Goal: Task Accomplishment & Management: Manage account settings

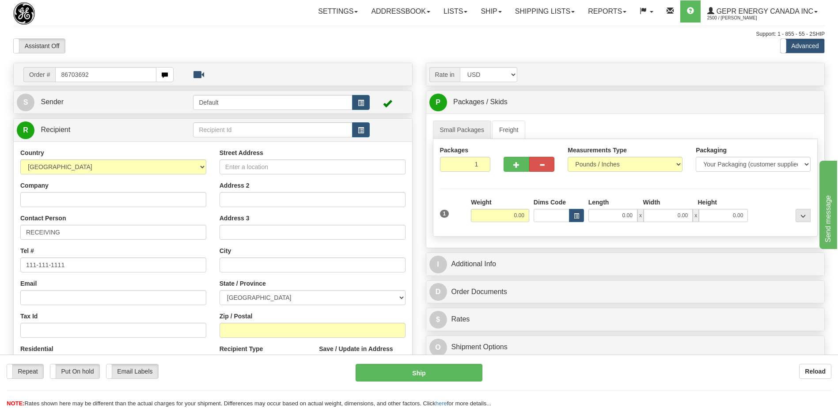
type input "86703692"
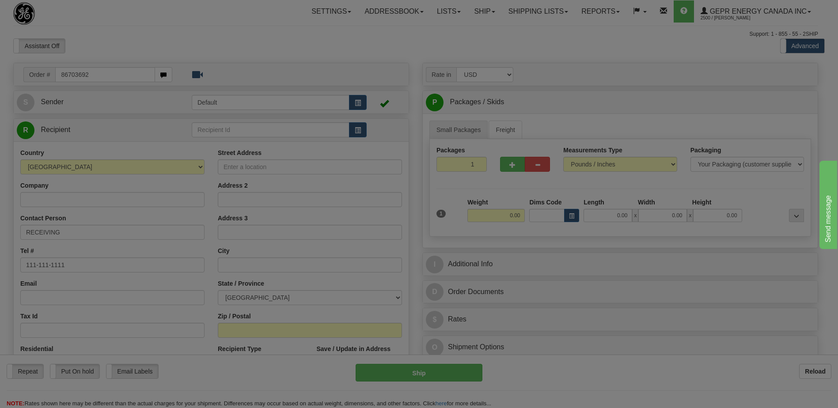
click at [202, 31] on body "Training Course Close Toggle navigation Settings Shipping Preferences New Recip…" at bounding box center [419, 204] width 838 height 408
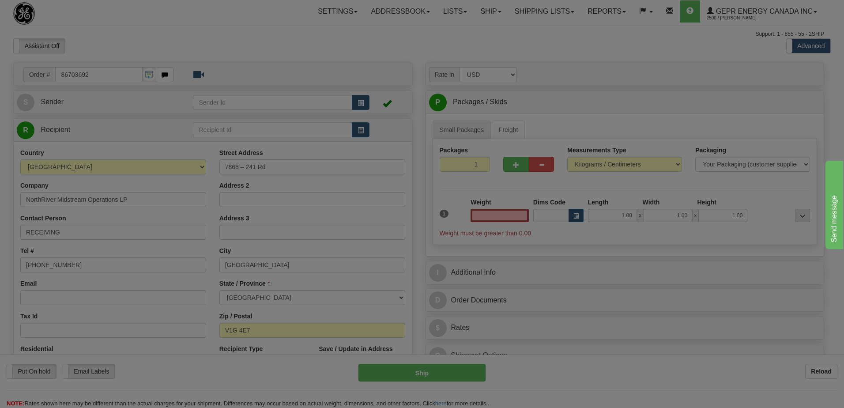
type input "DAWSON CREEK"
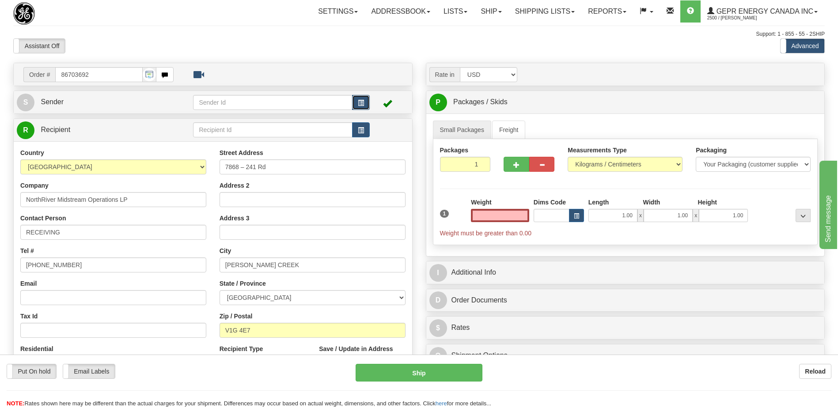
type input "0.00"
click at [358, 103] on span "button" at bounding box center [361, 103] width 6 height 6
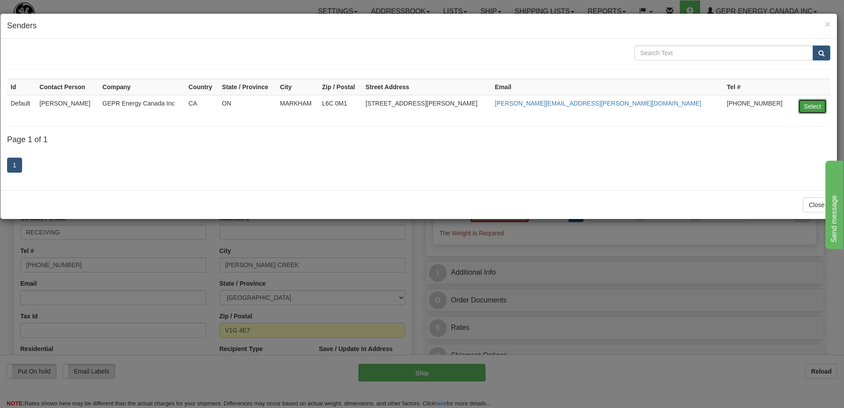
click at [807, 109] on button "Select" at bounding box center [812, 106] width 29 height 15
type input "Default"
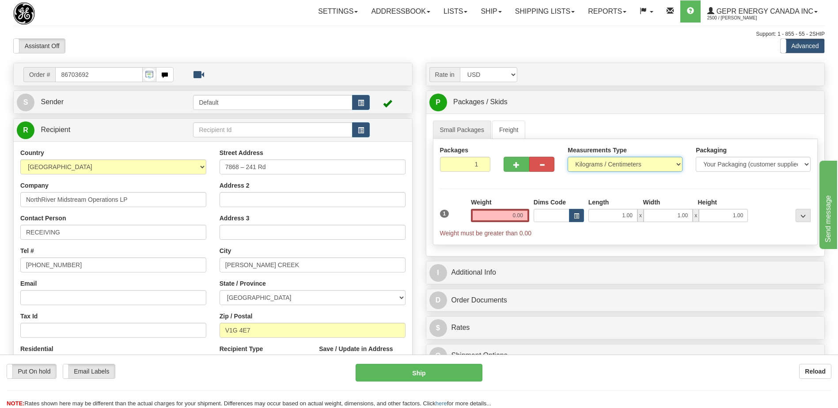
click at [597, 169] on select "Pounds / Inches Kilograms / Centimeters" at bounding box center [624, 164] width 115 height 15
select select "0"
click at [567, 157] on select "Pounds / Inches Kilograms / Centimeters" at bounding box center [624, 164] width 115 height 15
click at [520, 215] on input "0.00" at bounding box center [500, 215] width 58 height 13
click at [520, 215] on input "text" at bounding box center [500, 215] width 58 height 13
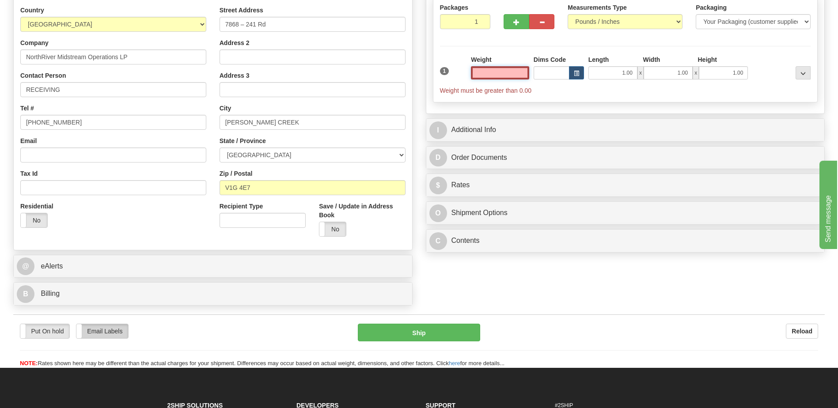
scroll to position [177, 0]
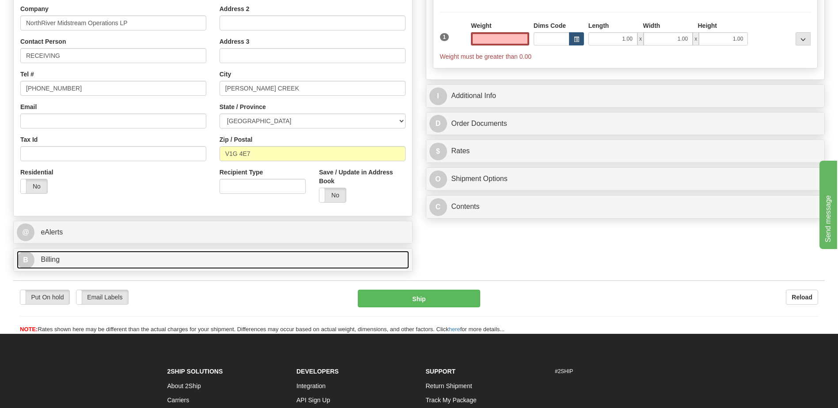
type input "0.00"
click at [67, 264] on link "B Billing" at bounding box center [213, 260] width 392 height 18
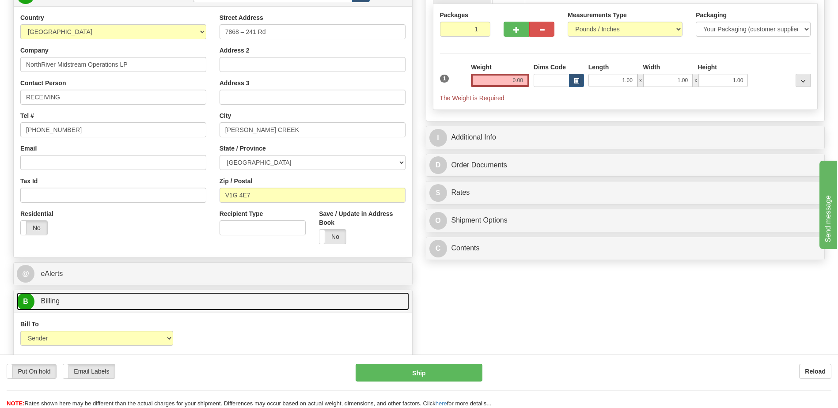
scroll to position [132, 0]
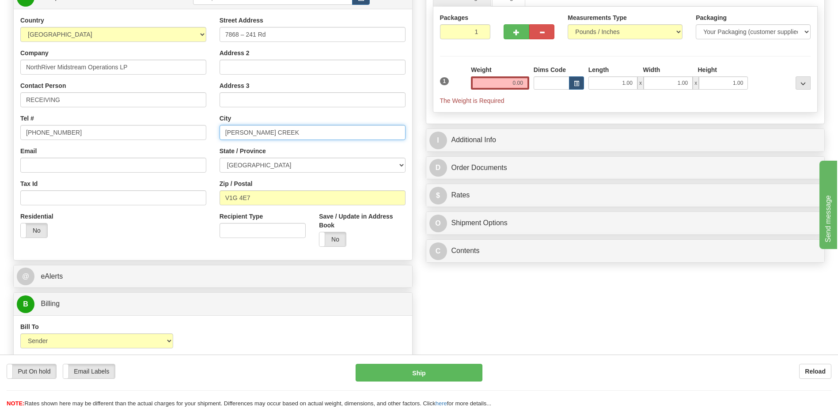
drag, startPoint x: 281, startPoint y: 136, endPoint x: 195, endPoint y: 132, distance: 86.2
click at [195, 132] on div "Country AFGHANISTAN ALAND ISLANDS ALBANIA ALGERIA AMERICAN SAMOA ANDORRA ANGOLA…" at bounding box center [213, 135] width 398 height 238
paste input "Bessborough"
type input "Bessborough"
click at [157, 244] on div "Residential Yes No" at bounding box center [113, 228] width 199 height 33
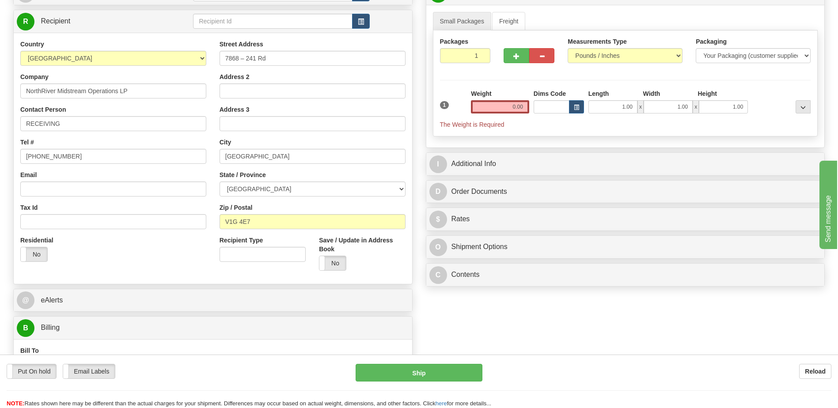
scroll to position [88, 0]
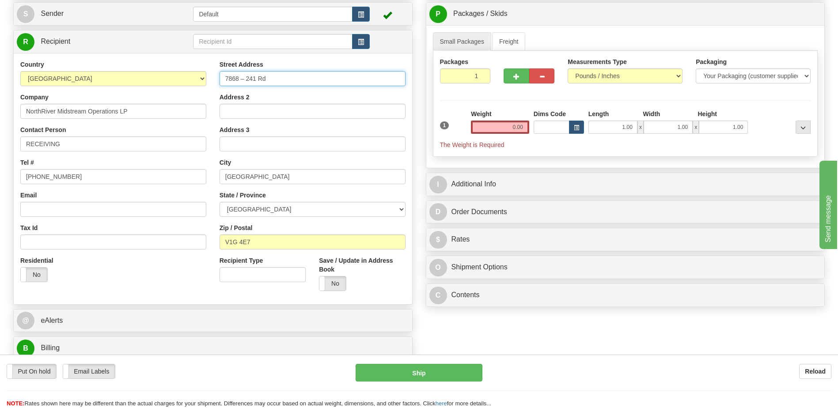
drag, startPoint x: 280, startPoint y: 76, endPoint x: 202, endPoint y: 80, distance: 77.8
click at [202, 80] on div "Country AFGHANISTAN ALAND ISLANDS ALBANIA ALGERIA AMERICAN SAMOA ANDORRA ANGOLA…" at bounding box center [213, 179] width 398 height 238
click at [234, 113] on input "Address 2" at bounding box center [312, 111] width 186 height 15
paste input "7868 – 241 Rd"
type input "7868 – 241 Rd"
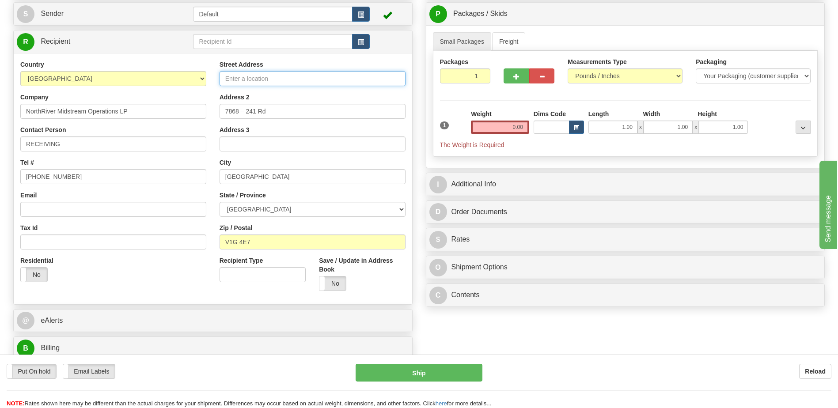
click at [228, 76] on input "Street Address" at bounding box center [312, 78] width 186 height 15
paste input "Dawson Creek Gas Plant"
type input "Dawson Creek Gas Plant"
click at [152, 162] on div "Tel # (779)7960565" at bounding box center [113, 171] width 186 height 26
click at [141, 286] on div "Residential Yes No" at bounding box center [113, 272] width 199 height 33
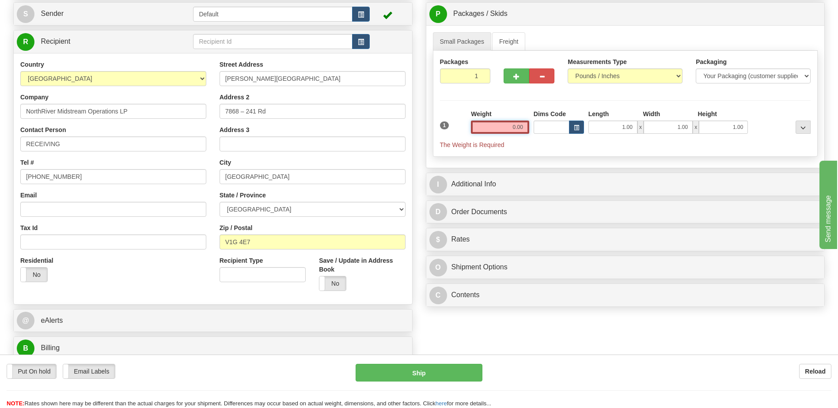
click at [523, 124] on input "0.00" at bounding box center [500, 127] width 58 height 13
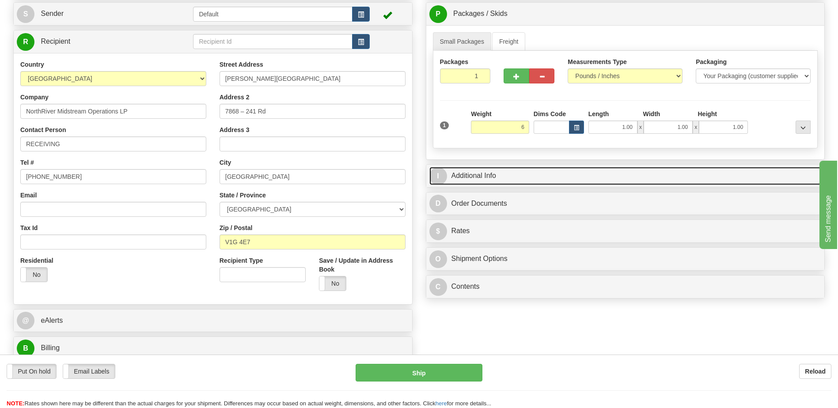
type input "6.00"
click at [565, 176] on link "I Additional Info" at bounding box center [625, 176] width 392 height 18
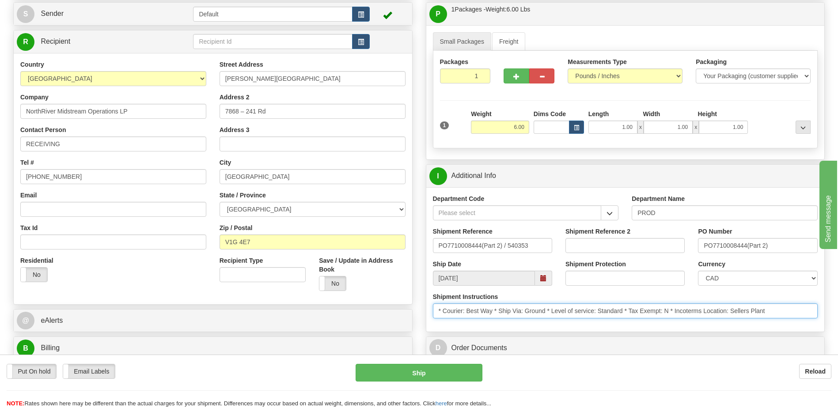
drag, startPoint x: 776, startPoint y: 311, endPoint x: 333, endPoint y: 321, distance: 443.9
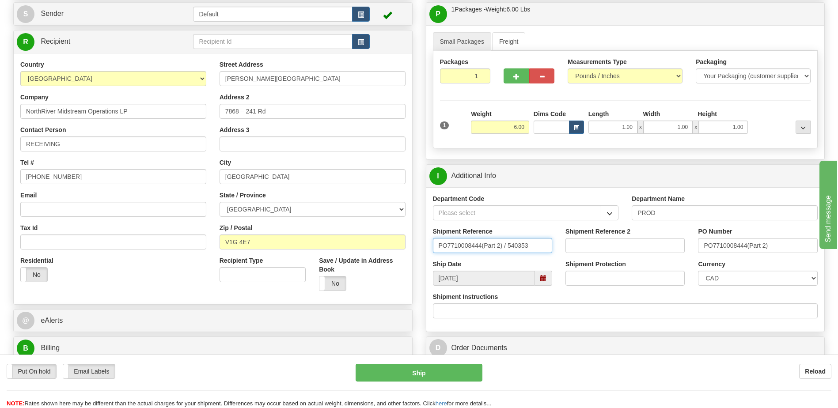
drag, startPoint x: 376, startPoint y: 247, endPoint x: 344, endPoint y: 247, distance: 32.2
type input "5399006007"
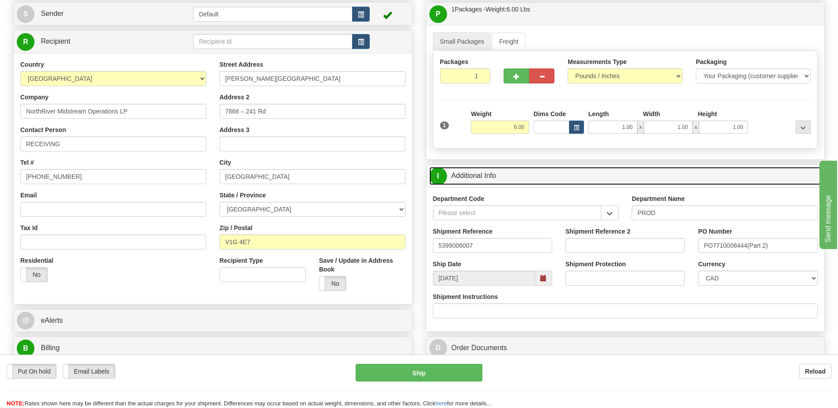
click at [489, 180] on link "I Additional Info" at bounding box center [625, 176] width 392 height 18
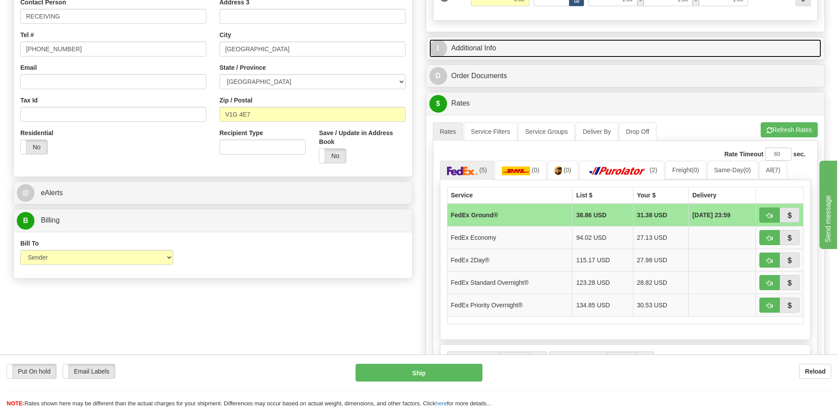
scroll to position [221, 0]
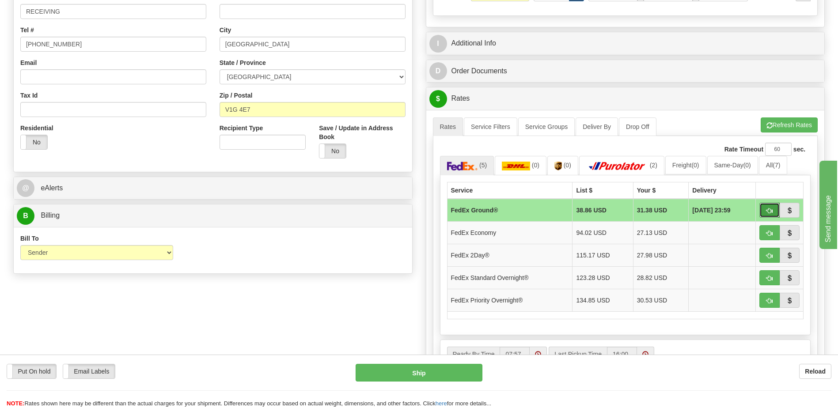
click at [770, 210] on span "button" at bounding box center [769, 211] width 6 height 6
type input "92"
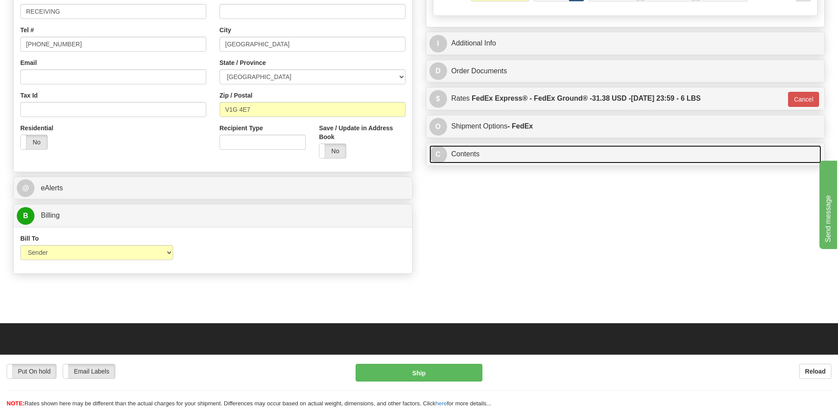
click at [503, 154] on link "C Contents" at bounding box center [625, 154] width 392 height 18
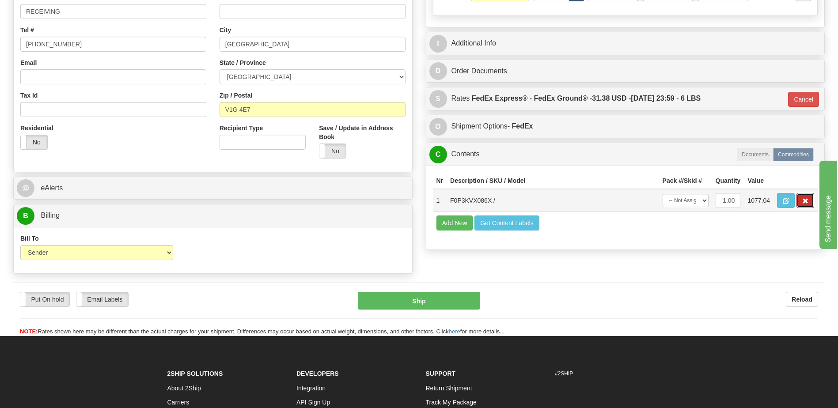
click at [804, 201] on span "button" at bounding box center [805, 201] width 6 height 6
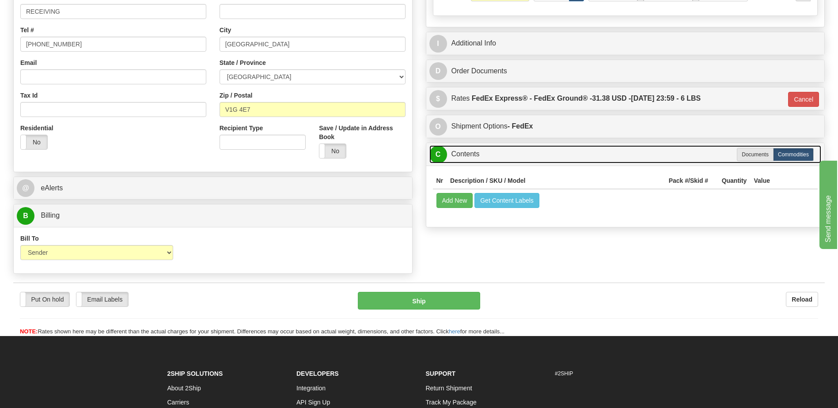
click at [488, 159] on link "C Contents" at bounding box center [625, 154] width 392 height 18
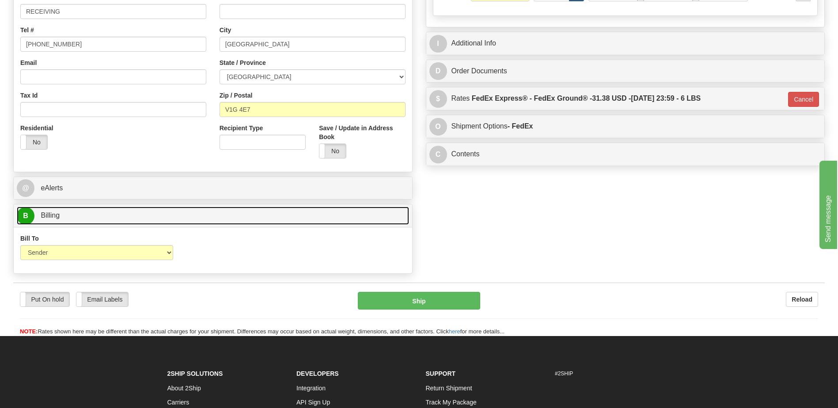
click at [113, 218] on link "B Billing" at bounding box center [213, 216] width 392 height 18
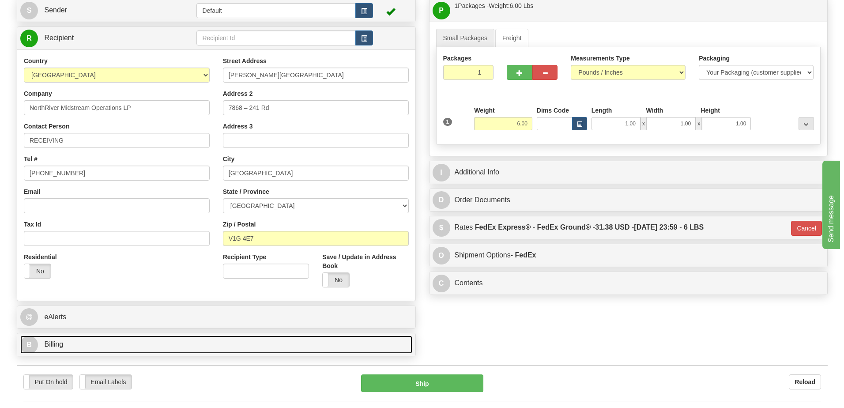
scroll to position [88, 0]
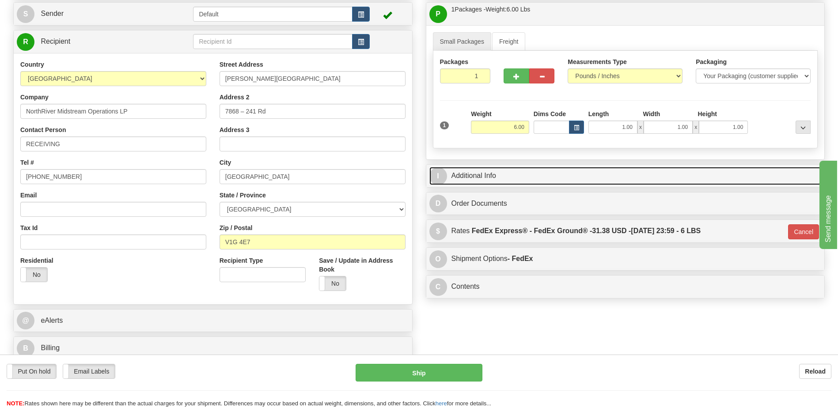
click at [494, 175] on link "I Additional Info" at bounding box center [625, 176] width 392 height 18
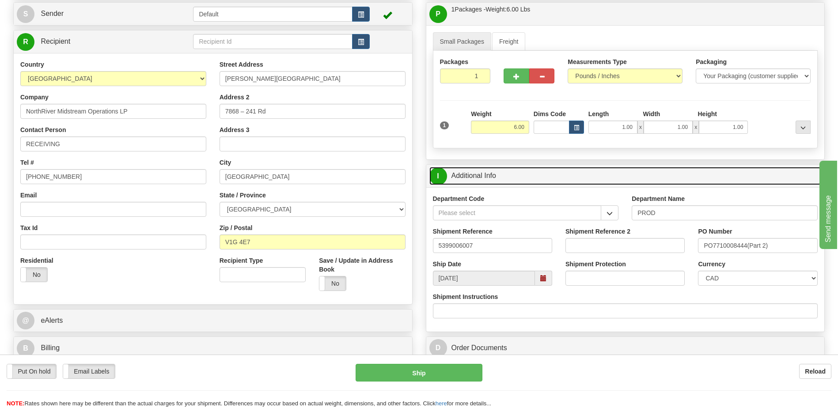
click at [494, 175] on link "I Additional Info" at bounding box center [625, 176] width 392 height 18
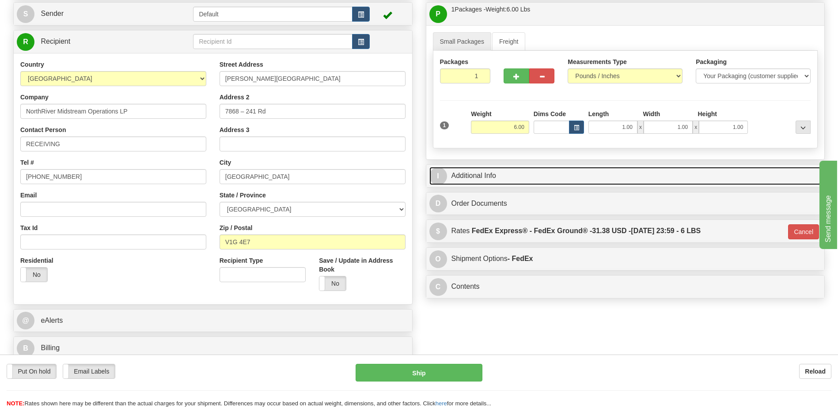
click at [494, 175] on link "I Additional Info" at bounding box center [625, 176] width 392 height 18
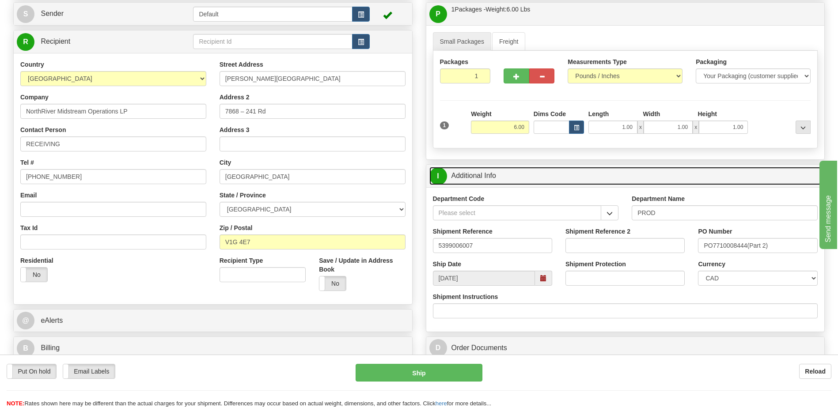
click at [494, 175] on link "I Additional Info" at bounding box center [625, 176] width 392 height 18
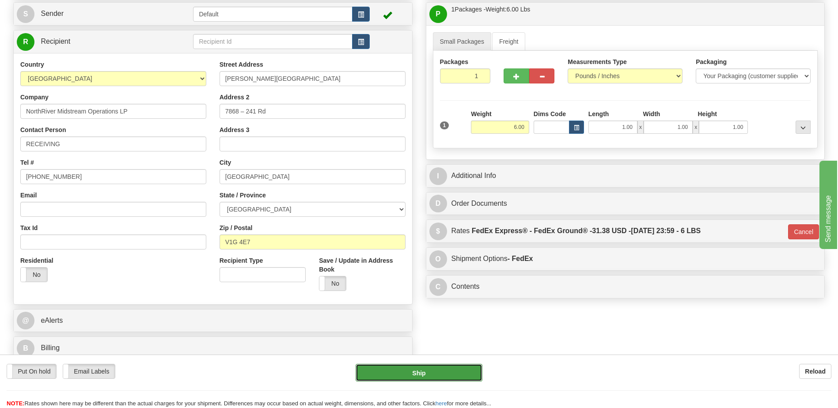
click at [394, 373] on button "Ship" at bounding box center [418, 373] width 126 height 18
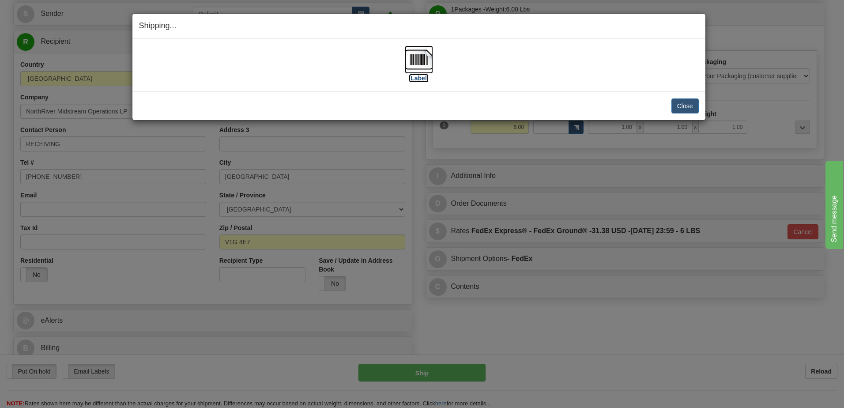
click at [417, 65] on img at bounding box center [419, 59] width 28 height 28
click at [693, 107] on button "Close" at bounding box center [685, 105] width 27 height 15
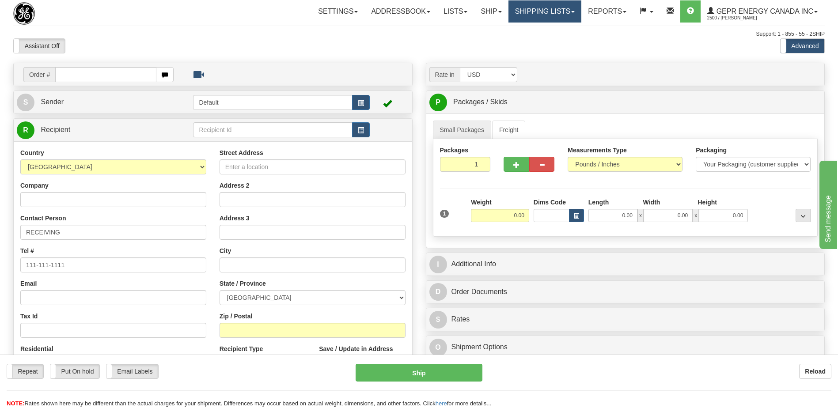
click at [536, 8] on link "Shipping lists" at bounding box center [544, 11] width 73 height 22
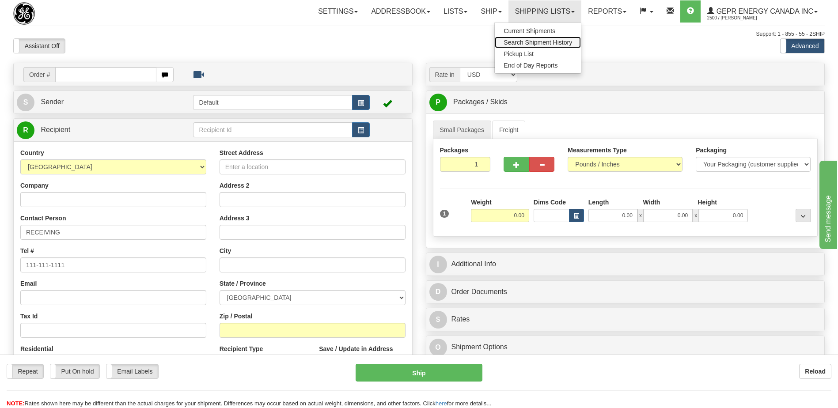
click at [528, 43] on span "Search Shipment History" at bounding box center [537, 42] width 68 height 7
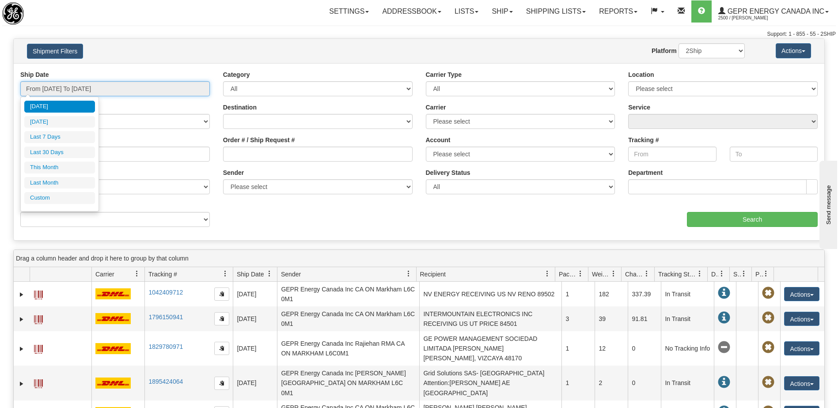
click at [110, 88] on input "From 09/26/2025 To 09/27/2025" at bounding box center [114, 88] width 189 height 15
click at [75, 124] on li "Yesterday" at bounding box center [59, 122] width 71 height 12
type input "From 09/26/2025 To 09/26/2025"
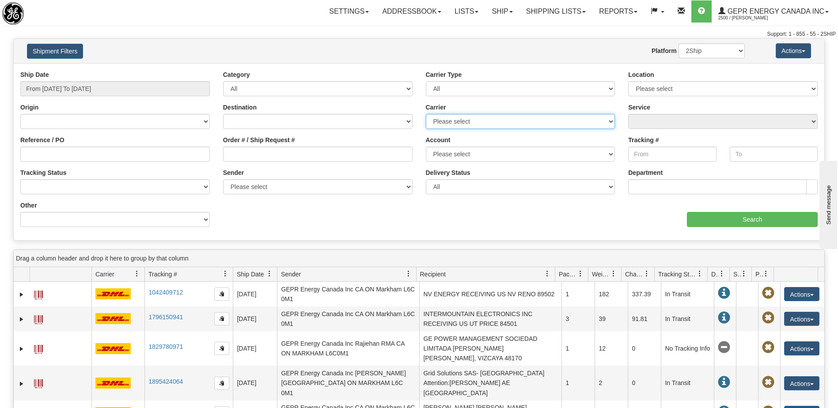
click at [465, 121] on select "Please select 2Ship Today DHL FedEx Express® FedEx® LTL Purolator UPS" at bounding box center [520, 121] width 189 height 15
select select "2"
click at [426, 114] on select "Please select 2Ship Today DHL FedEx Express® FedEx® LTL Purolator UPS" at bounding box center [520, 121] width 189 height 15
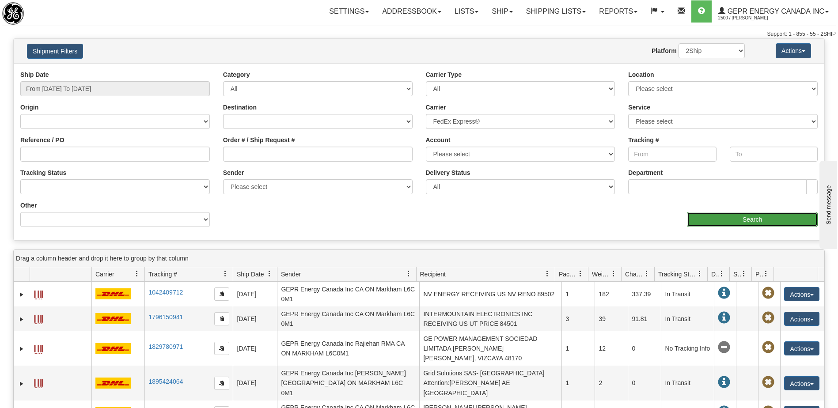
click at [724, 222] on input "Search" at bounding box center [752, 219] width 131 height 15
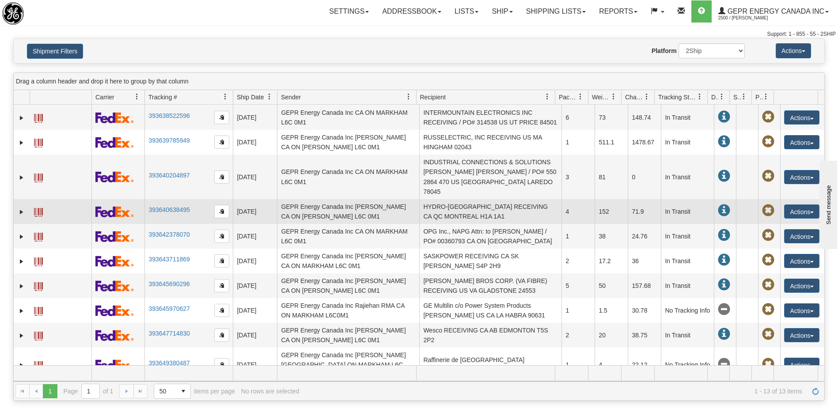
scroll to position [91, 0]
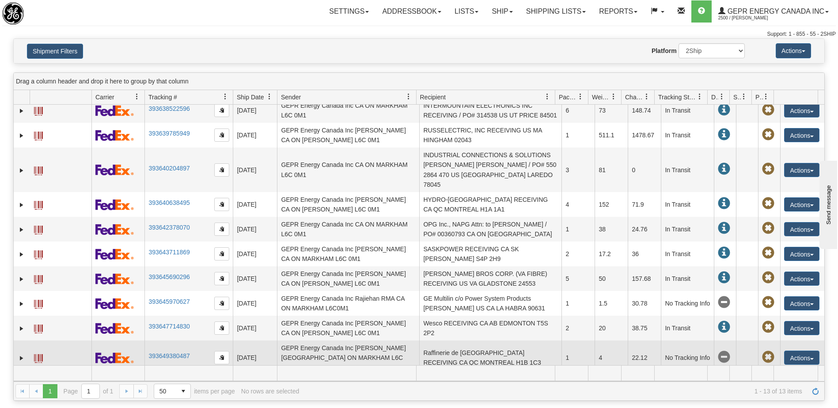
click at [474, 352] on td "Raffinerie de Montreal RECEIVING CA QC MONTREAL H1B 1C3" at bounding box center [490, 357] width 142 height 34
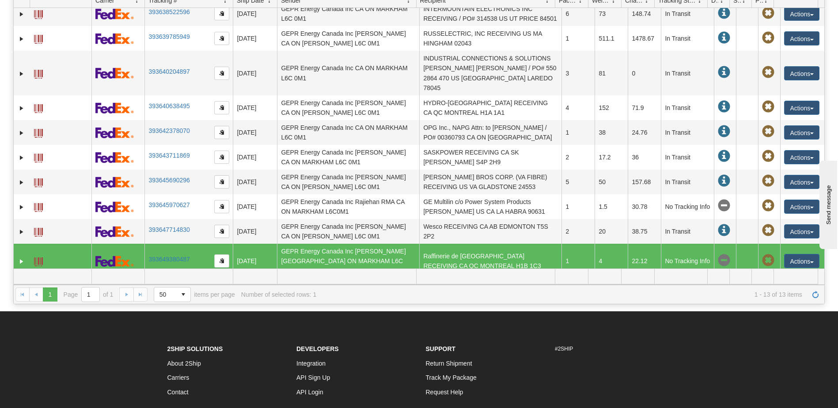
scroll to position [132, 0]
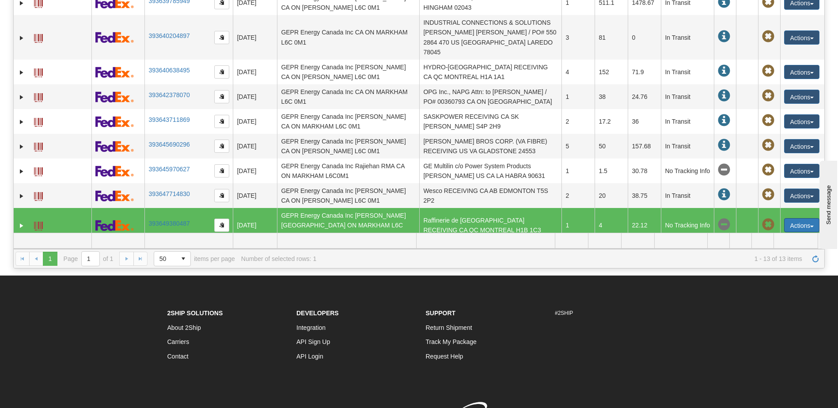
click at [787, 221] on button "Actions" at bounding box center [801, 225] width 35 height 14
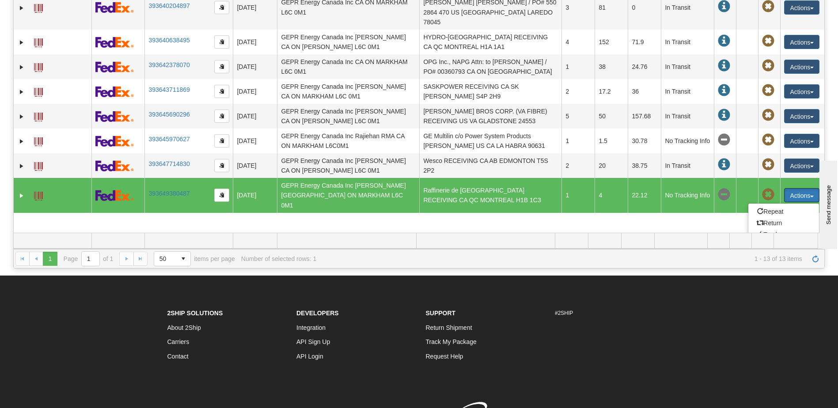
scroll to position [149, 0]
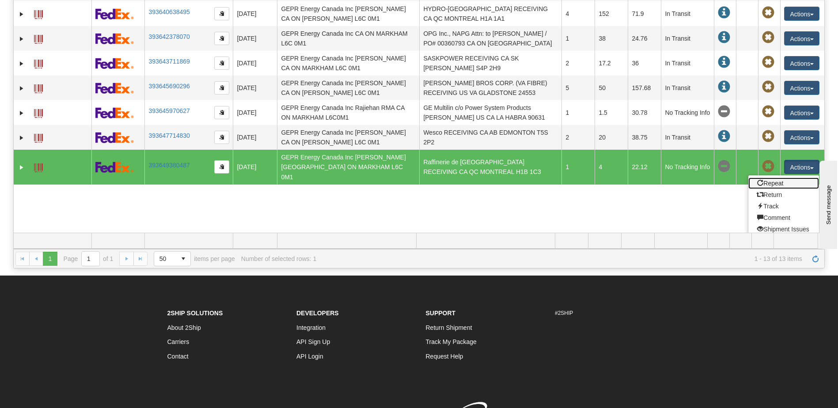
click at [770, 179] on link "Repeat" at bounding box center [783, 183] width 71 height 11
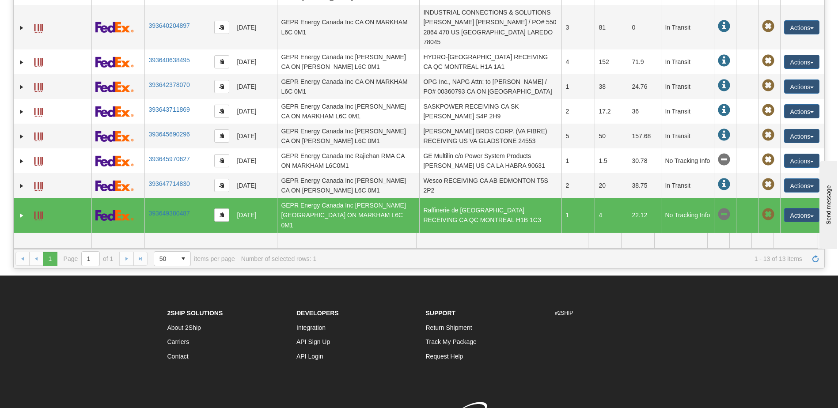
scroll to position [91, 0]
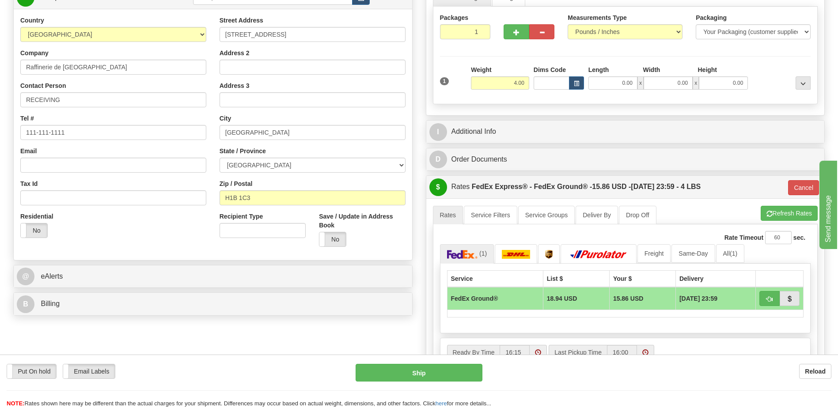
scroll to position [265, 0]
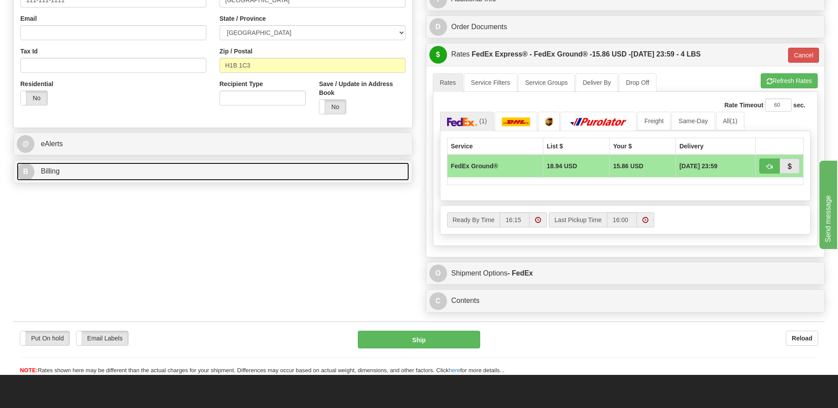
click at [98, 174] on link "B Billing" at bounding box center [213, 171] width 392 height 18
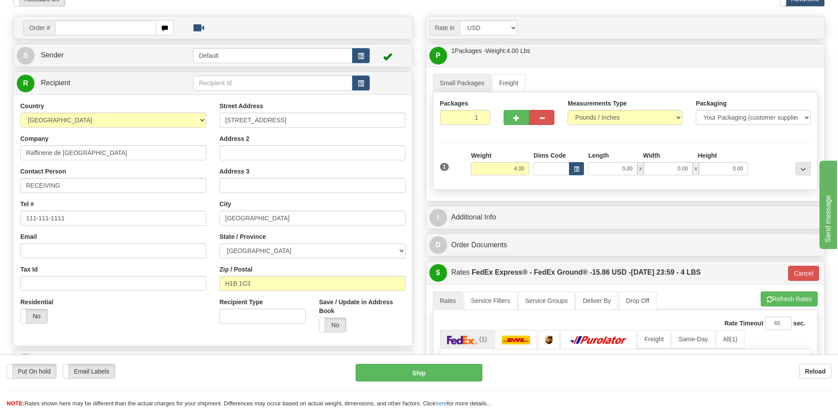
scroll to position [44, 0]
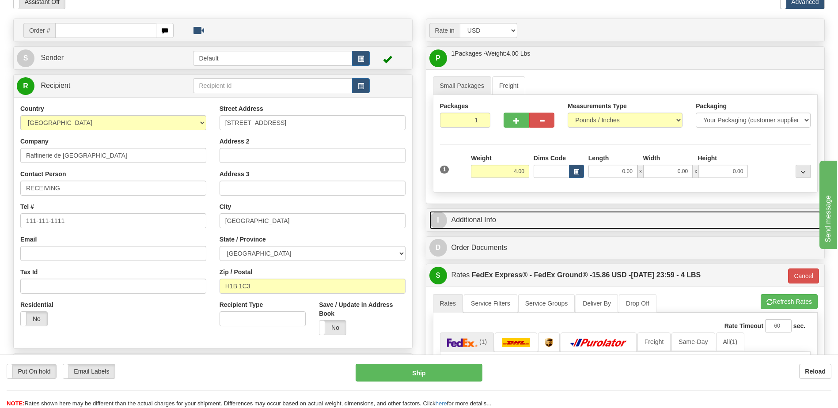
click at [527, 225] on link "I Additional Info" at bounding box center [625, 220] width 392 height 18
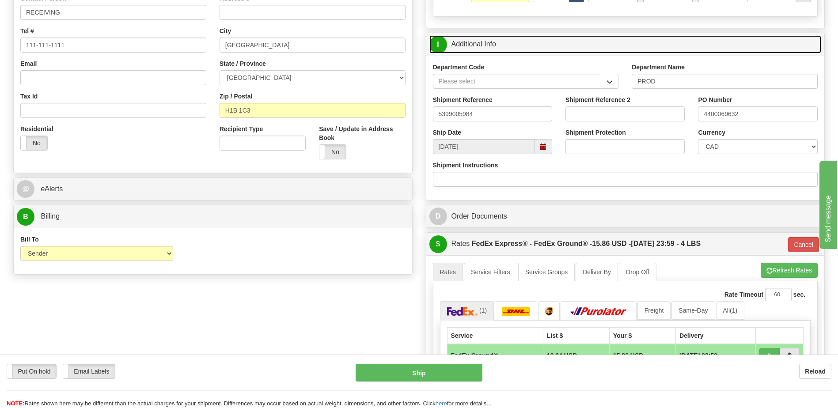
scroll to position [221, 0]
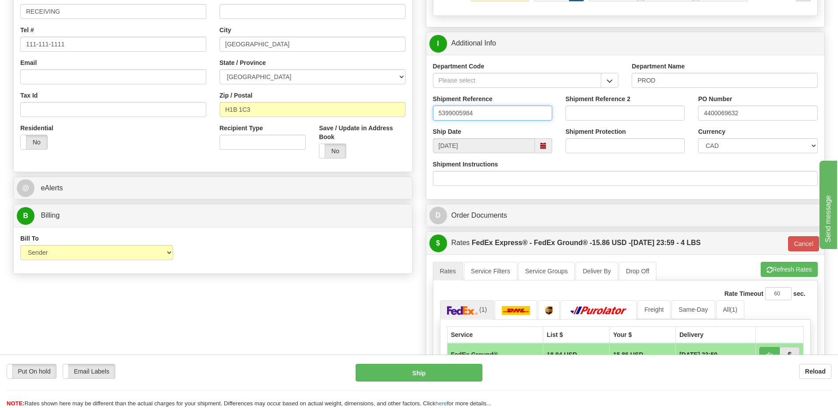
click at [493, 113] on input "5399005984" at bounding box center [492, 113] width 119 height 15
type input "5399005985"
click at [271, 337] on div "Order # S Sender Default" at bounding box center [419, 174] width 824 height 664
drag, startPoint x: 756, startPoint y: 117, endPoint x: 663, endPoint y: 112, distance: 92.9
click at [669, 112] on div "Shipment Reference 5399005985 Shipment Reference 2 PO Number 4400069632" at bounding box center [625, 110] width 398 height 33
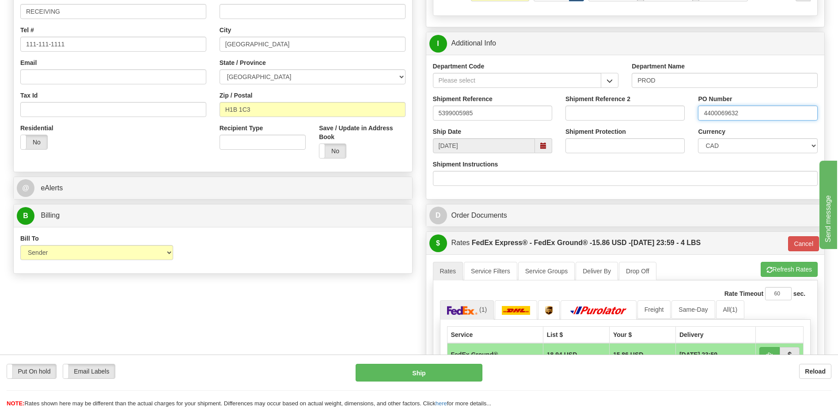
click at [757, 114] on input "4400069632" at bounding box center [757, 113] width 119 height 15
type input "4400069633"
drag, startPoint x: 254, startPoint y: 317, endPoint x: 290, endPoint y: 304, distance: 38.0
click at [254, 317] on div "Order # S Sender Default" at bounding box center [419, 174] width 824 height 664
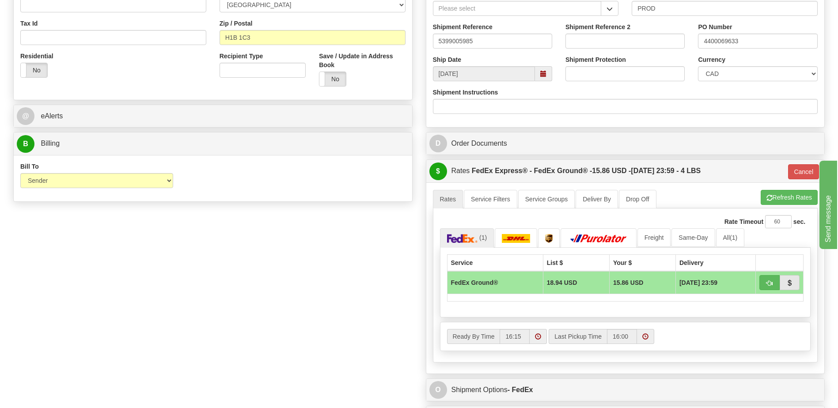
scroll to position [397, 0]
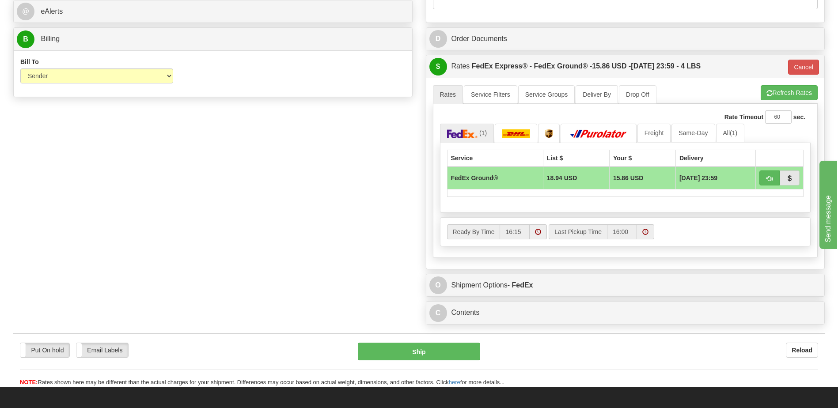
click at [787, 101] on ul "Rates Service Filters Service Groups Deliver By Drop Off Pickup Refresh Rates C…" at bounding box center [625, 94] width 385 height 19
click at [773, 90] on button "Refresh Rates" at bounding box center [788, 92] width 57 height 15
type input "92"
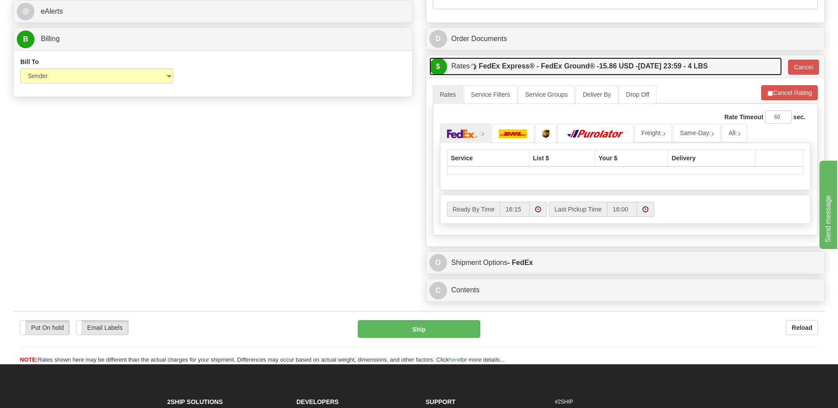
click at [635, 66] on span "15.86 USD -" at bounding box center [618, 66] width 39 height 8
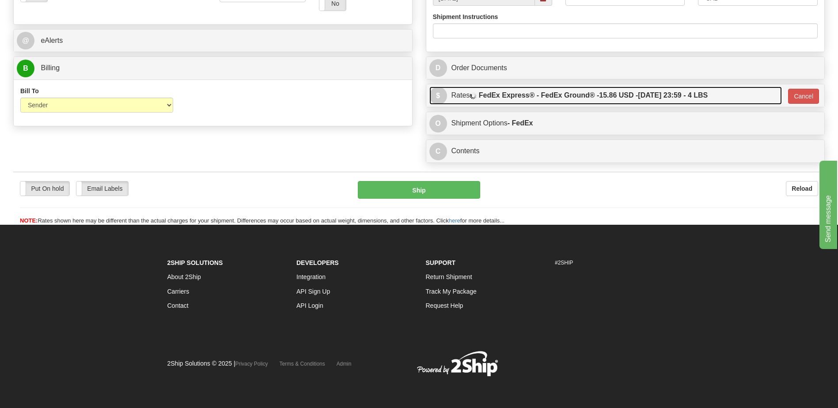
scroll to position [368, 0]
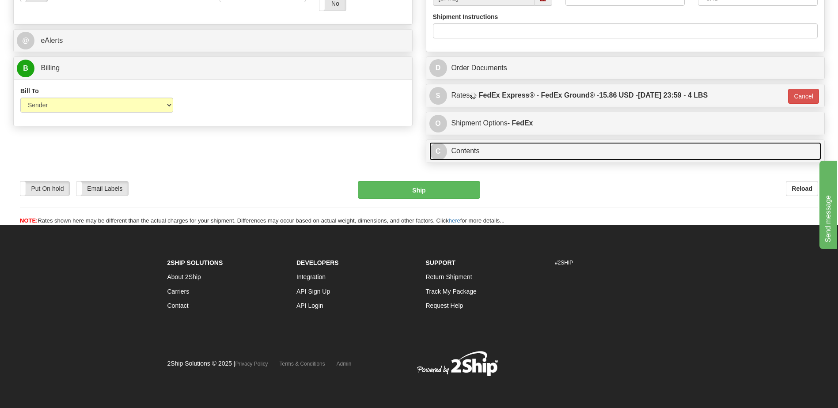
click at [503, 155] on link "C Contents" at bounding box center [625, 151] width 392 height 18
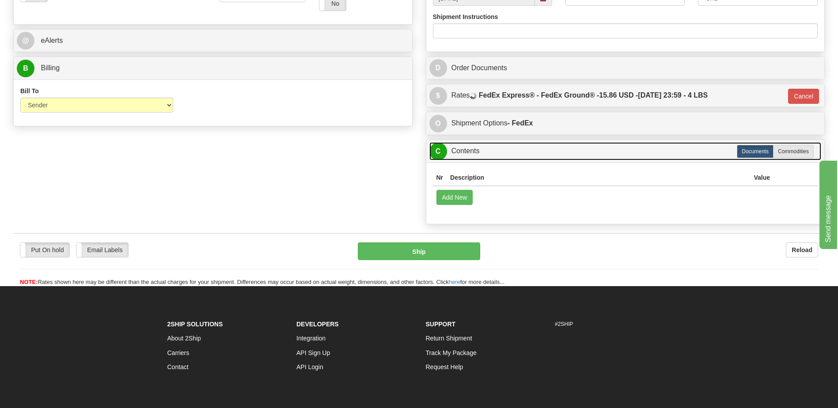
click at [470, 155] on link "C Contents" at bounding box center [625, 151] width 392 height 18
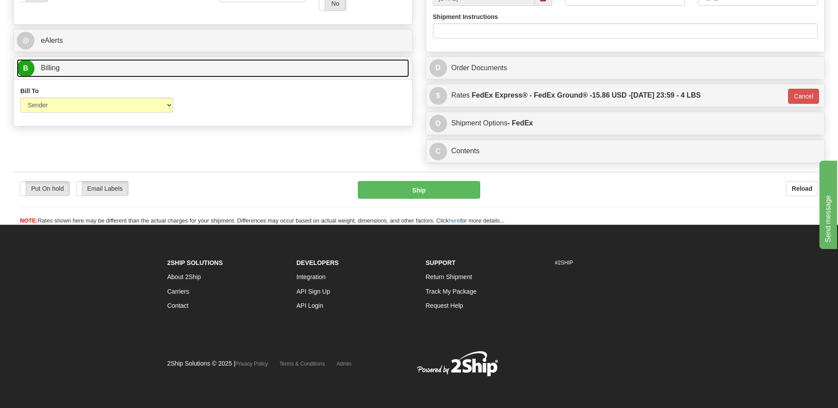
click at [100, 69] on link "B Billing" at bounding box center [213, 68] width 392 height 18
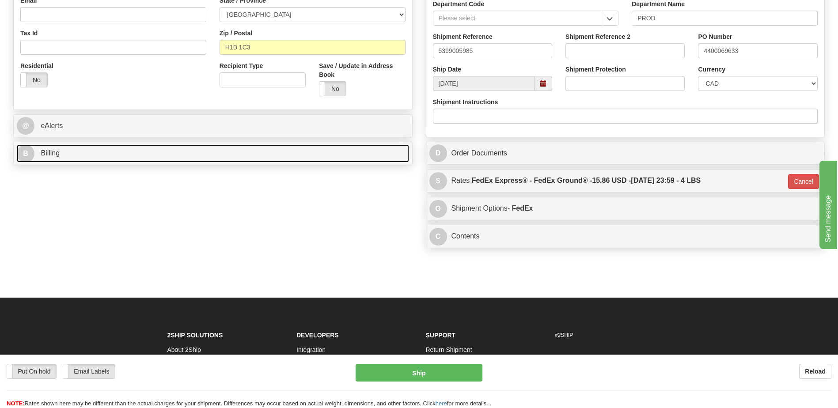
scroll to position [147, 0]
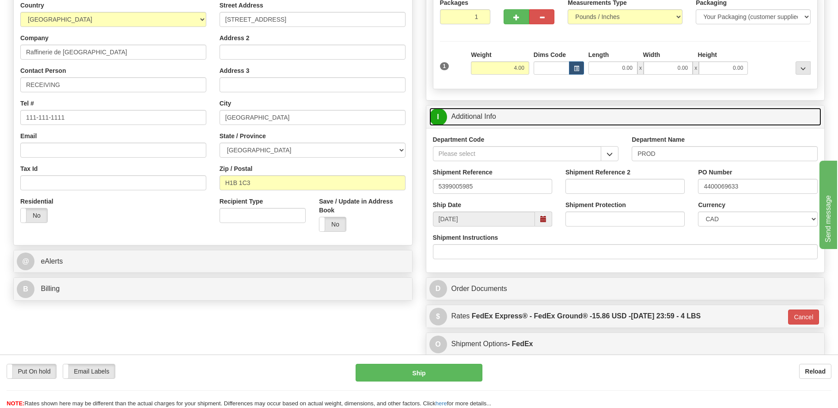
click at [516, 124] on link "I Additional Info" at bounding box center [625, 117] width 392 height 18
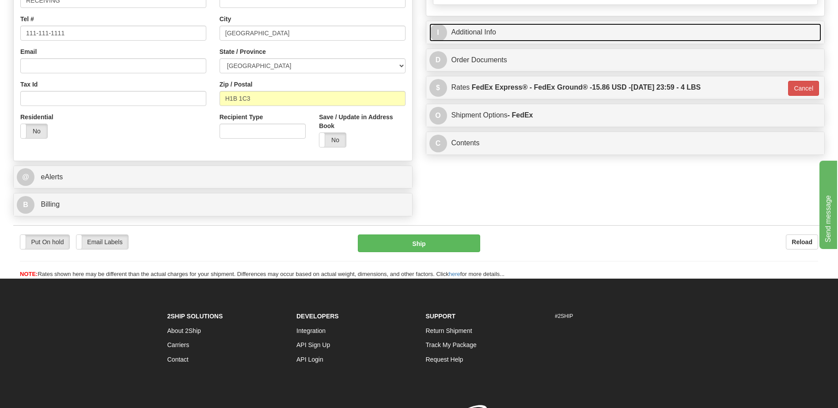
scroll to position [236, 0]
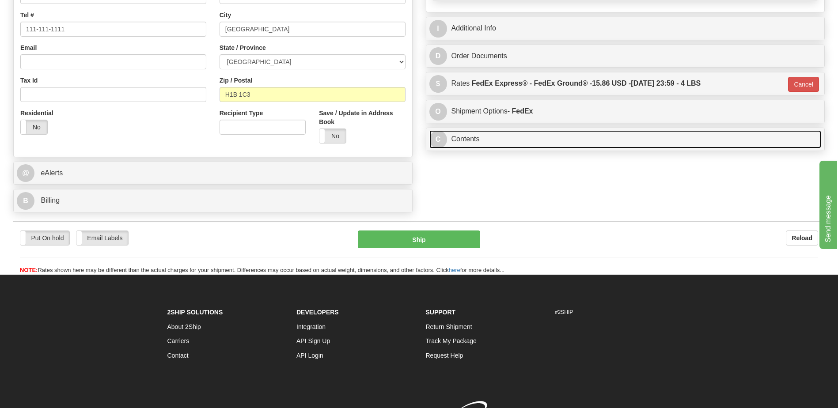
click at [529, 139] on link "C Contents" at bounding box center [625, 139] width 392 height 18
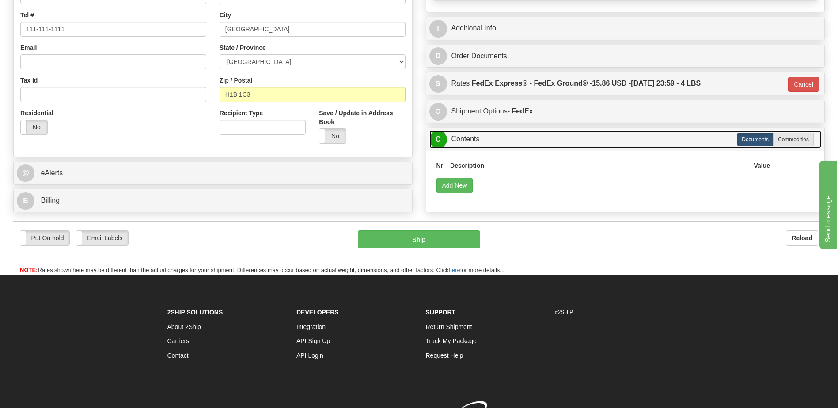
click at [529, 139] on link "C Contents" at bounding box center [625, 139] width 392 height 18
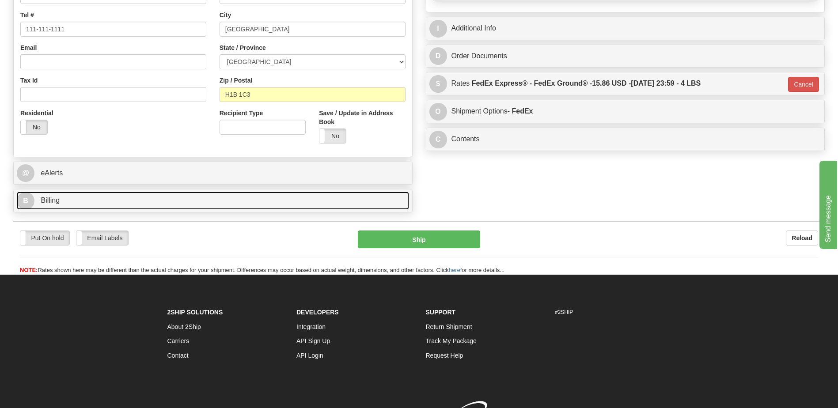
click at [101, 204] on link "B Billing" at bounding box center [213, 201] width 392 height 18
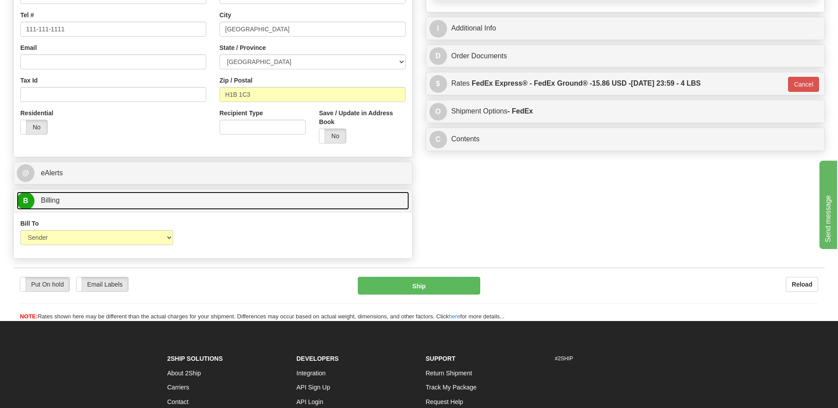
click at [101, 204] on link "B Billing" at bounding box center [213, 201] width 392 height 18
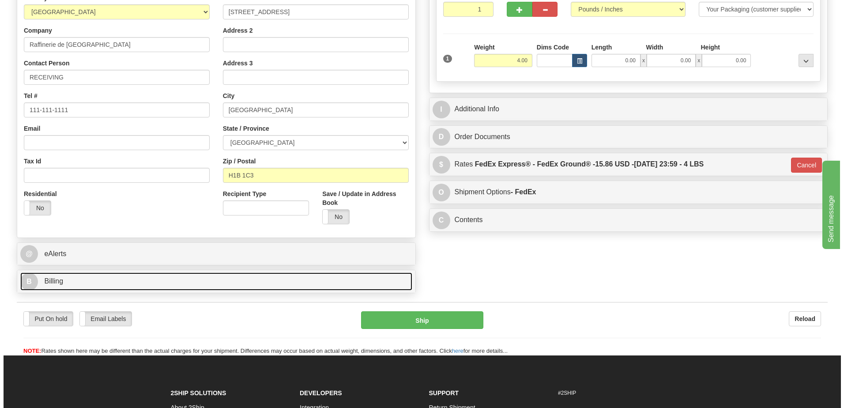
scroll to position [177, 0]
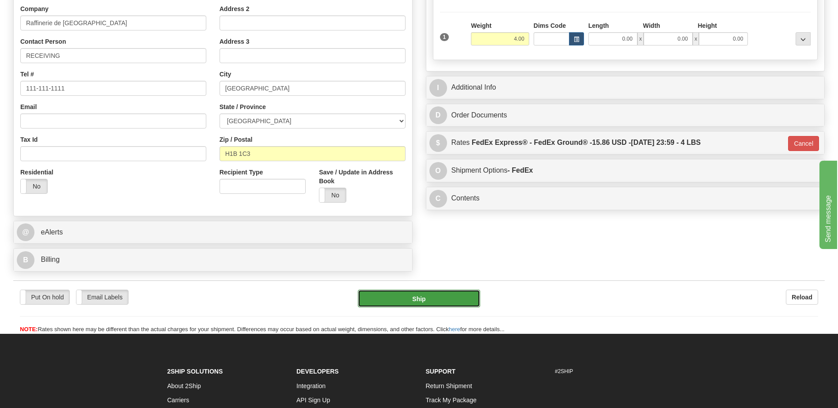
click at [436, 303] on button "Ship" at bounding box center [419, 299] width 122 height 18
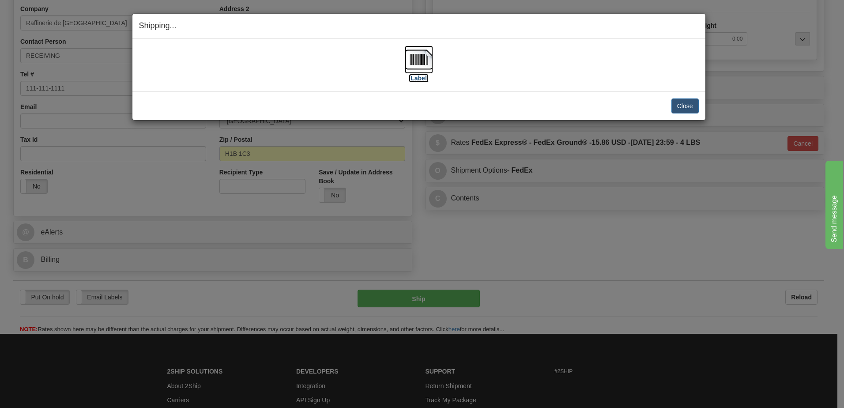
click at [415, 58] on img at bounding box center [419, 59] width 28 height 28
click at [686, 109] on button "Close" at bounding box center [685, 105] width 27 height 15
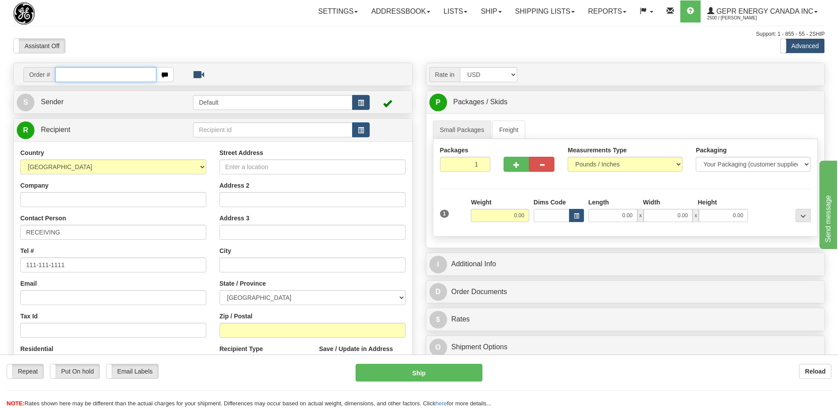
click at [72, 76] on input "text" at bounding box center [105, 74] width 101 height 15
paste input "0086703772"
type input "0086703772"
click at [86, 26] on body "Training Course Close Toggle navigation Settings Shipping Preferences New Recip…" at bounding box center [419, 204] width 838 height 408
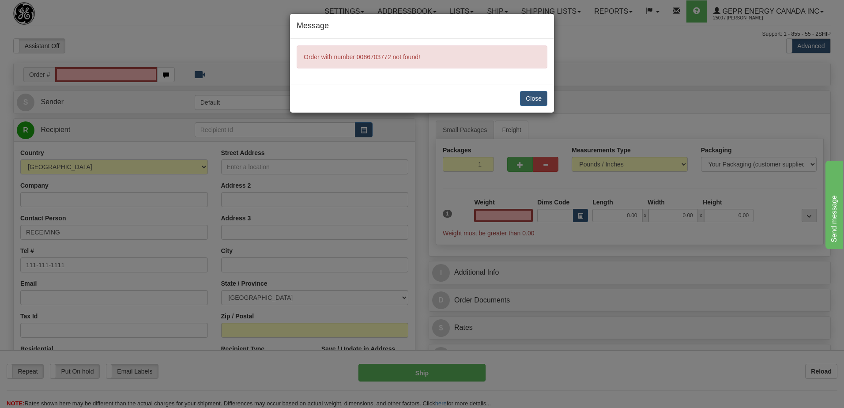
type input "0.00"
click at [535, 97] on button "Close" at bounding box center [533, 98] width 27 height 15
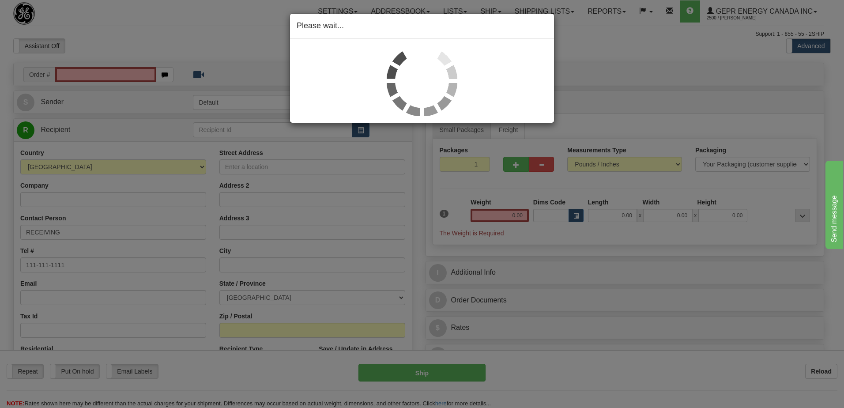
click at [80, 75] on div "Please wait..." at bounding box center [422, 204] width 844 height 408
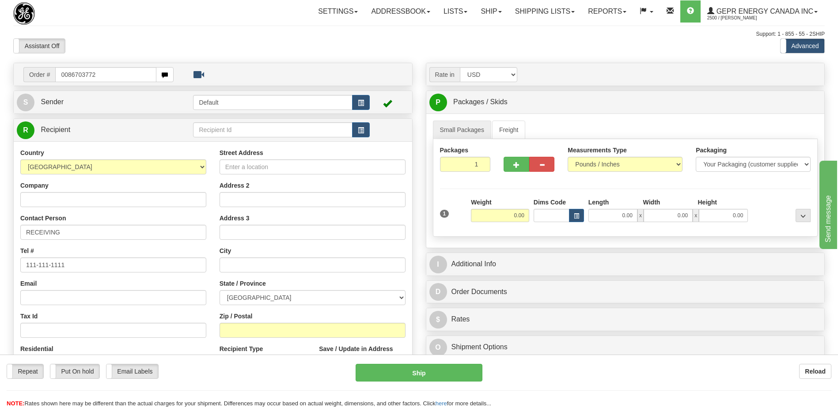
click at [68, 75] on input "0086703772" at bounding box center [105, 74] width 101 height 15
type input "86703772"
click at [144, 38] on body "Training Course Close Toggle navigation Settings Shipping Preferences New Recip…" at bounding box center [419, 204] width 838 height 408
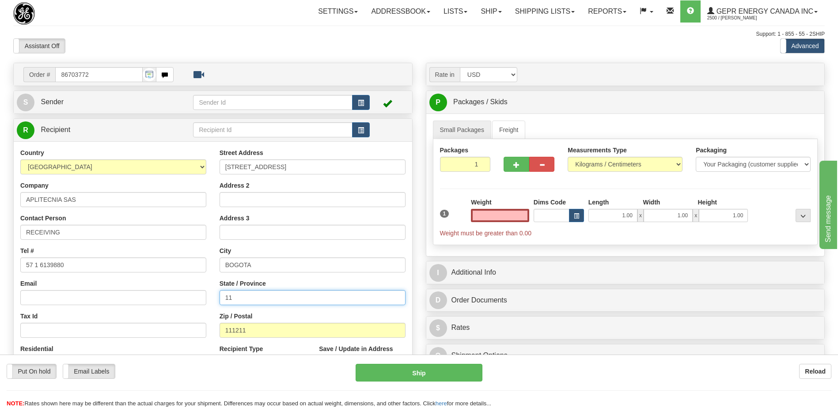
type input "0.00"
drag, startPoint x: 225, startPoint y: 295, endPoint x: 118, endPoint y: 289, distance: 107.0
click at [119, 296] on div "Country AFGHANISTAN ALAND ISLANDS ALBANIA ALGERIA AMERICAN SAMOA ANDORRA ANGOLA…" at bounding box center [213, 267] width 398 height 238
click at [151, 318] on div "Tax Id" at bounding box center [113, 325] width 186 height 26
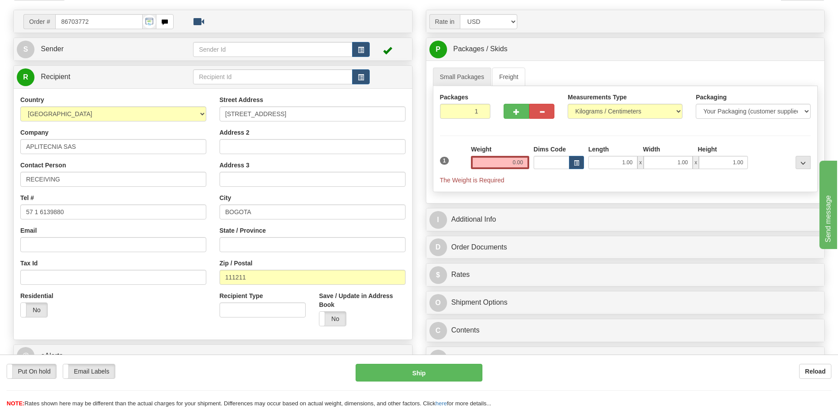
scroll to position [132, 0]
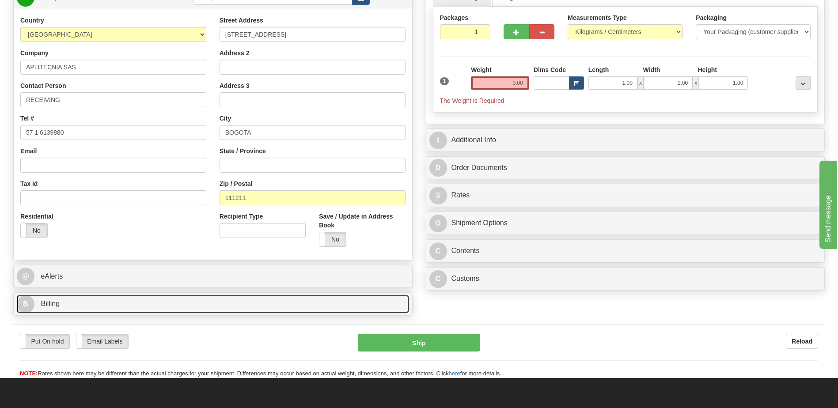
click at [125, 308] on link "B Billing" at bounding box center [213, 304] width 392 height 18
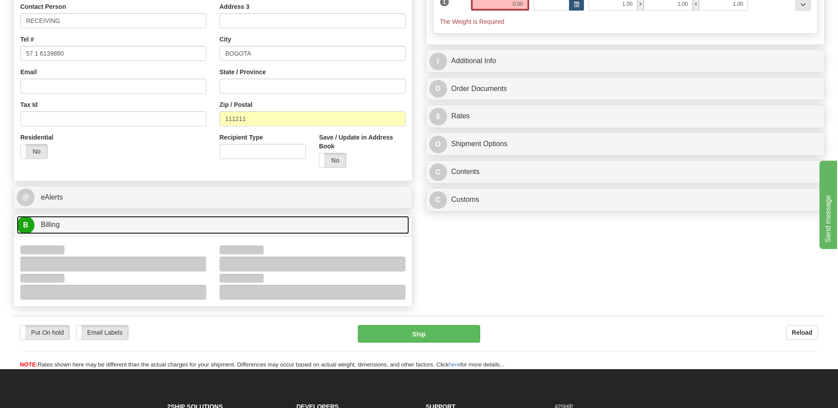
scroll to position [221, 0]
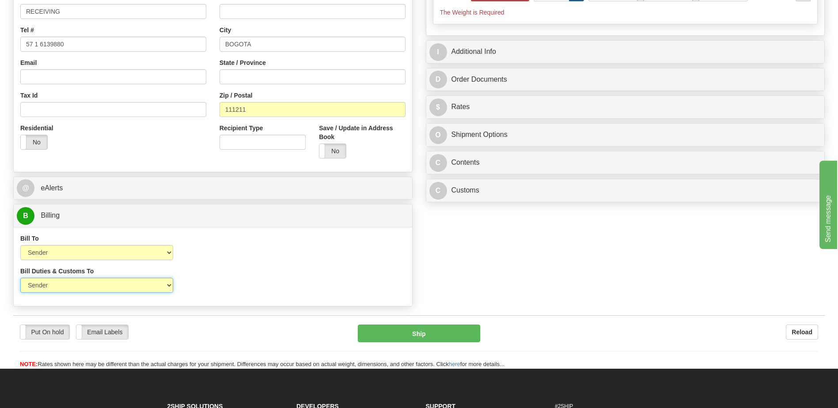
click at [156, 288] on select "Sender Recipient Third Party" at bounding box center [96, 285] width 153 height 15
select select "2"
click at [20, 278] on select "Sender Recipient Third Party" at bounding box center [96, 285] width 153 height 15
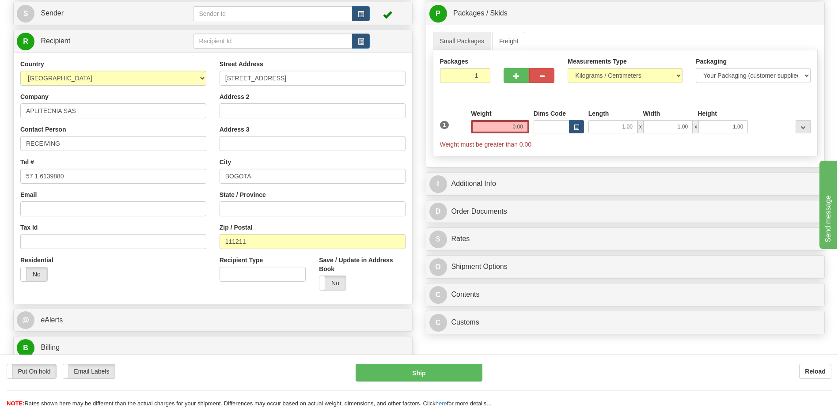
scroll to position [88, 0]
click at [513, 125] on input "0.00" at bounding box center [500, 127] width 58 height 13
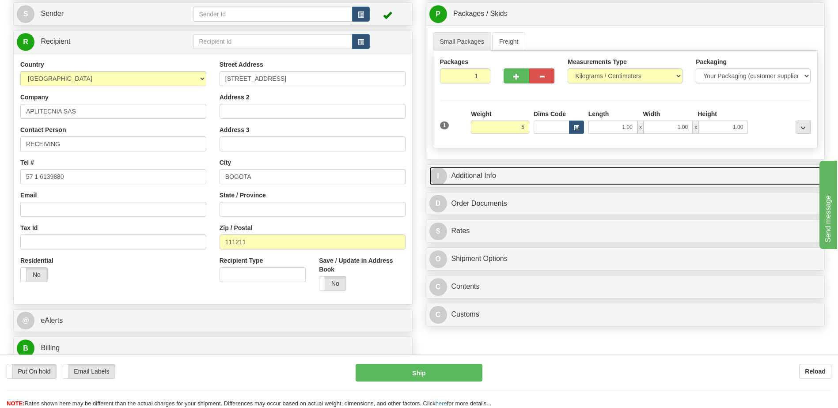
type input "5.00"
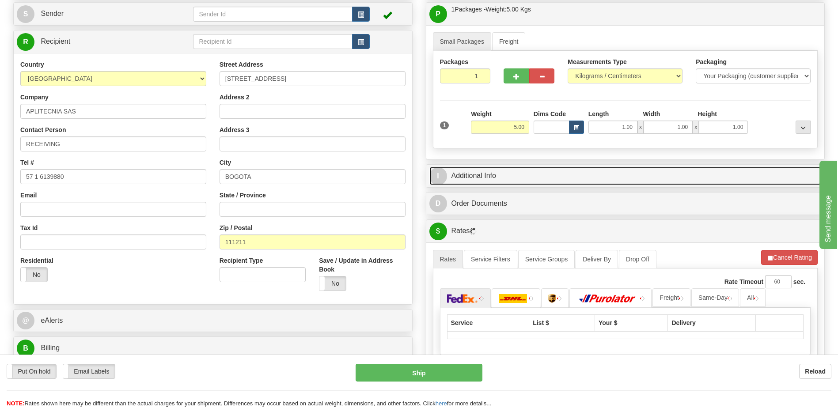
click at [562, 168] on link "I Additional Info" at bounding box center [625, 176] width 392 height 18
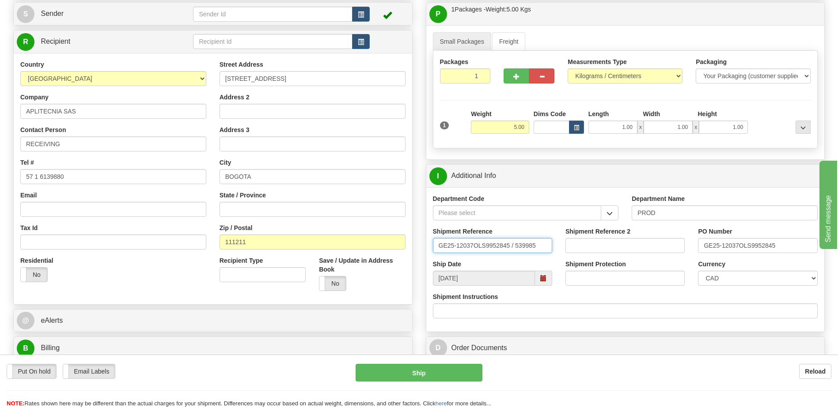
drag, startPoint x: 485, startPoint y: 245, endPoint x: 200, endPoint y: 250, distance: 285.3
type input "5399006059"
click at [763, 278] on select "CAD USD EUR ZAR RON ANG ARN AUD AUS AWG BBD BFR BGN BHD BMD BND BRC BRL CHP CKZ…" at bounding box center [757, 278] width 119 height 15
select select "1"
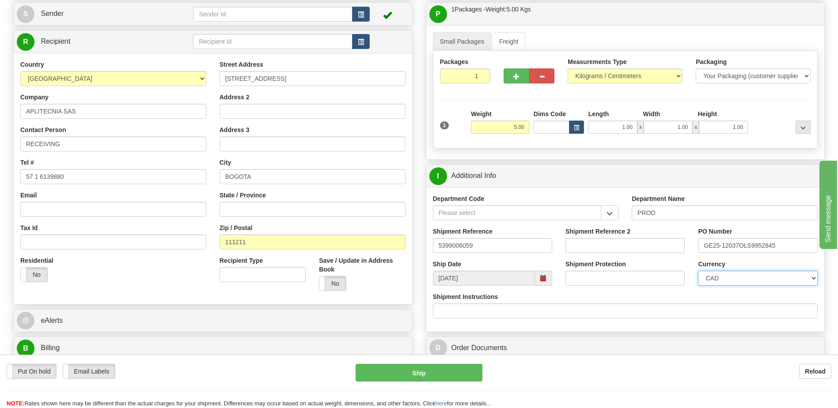
click at [698, 271] on select "CAD USD EUR ZAR RON ANG ARN AUD AUS AWG BBD BFR BGN BHD BMD BND BRC BRL CHP CKZ…" at bounding box center [757, 278] width 119 height 15
drag, startPoint x: 782, startPoint y: 248, endPoint x: 643, endPoint y: 259, distance: 138.6
click at [643, 259] on div "Shipment Reference 5399006059 Shipment Reference 2 PO Number GE25-12037OLS99528…" at bounding box center [625, 243] width 398 height 33
click at [727, 249] on input "420" at bounding box center [757, 245] width 119 height 15
type input "4202000140"
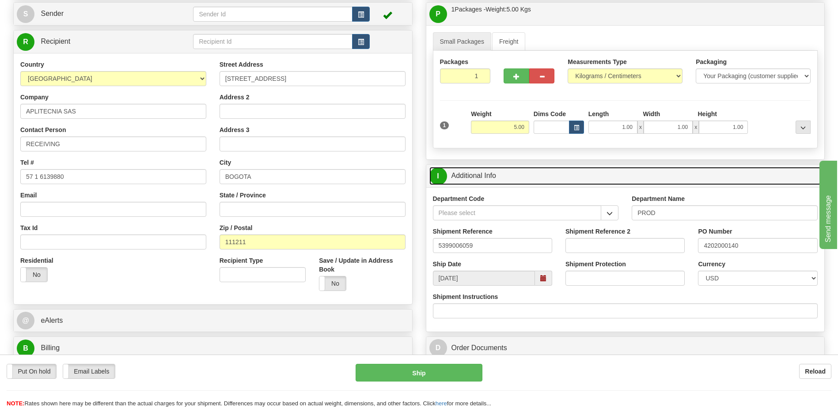
click at [542, 172] on link "I Additional Info" at bounding box center [625, 176] width 392 height 18
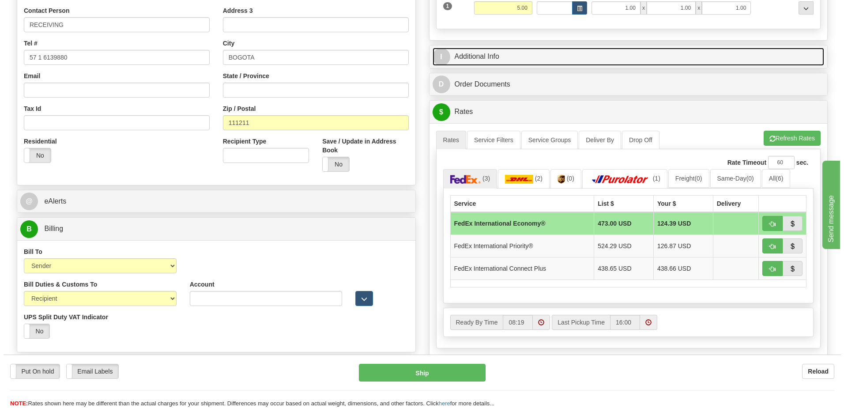
scroll to position [221, 0]
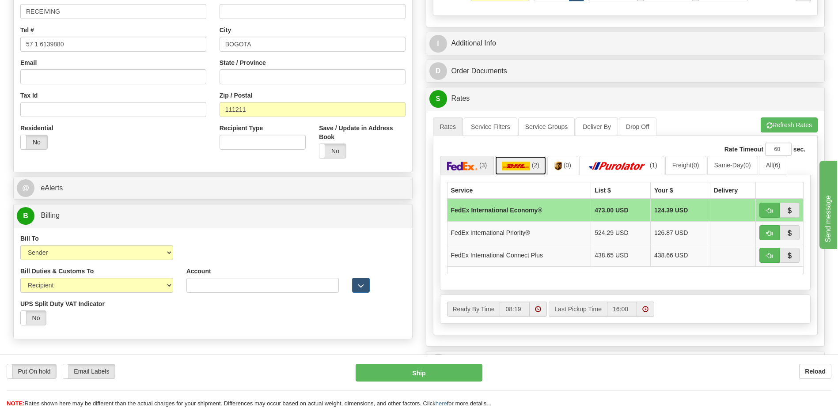
click at [528, 168] on img at bounding box center [516, 166] width 28 height 9
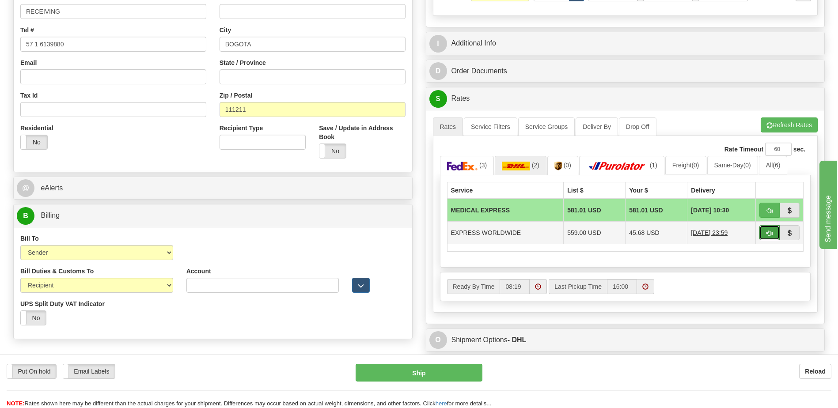
click at [770, 229] on button "button" at bounding box center [769, 232] width 20 height 15
type input "P"
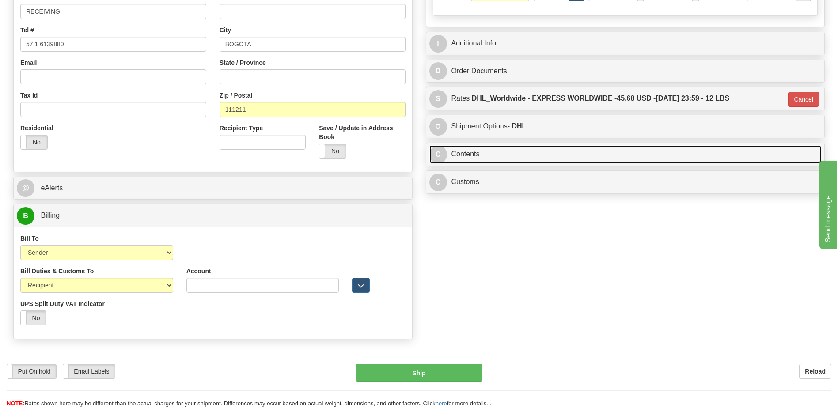
click at [496, 151] on link "C Contents" at bounding box center [625, 154] width 392 height 18
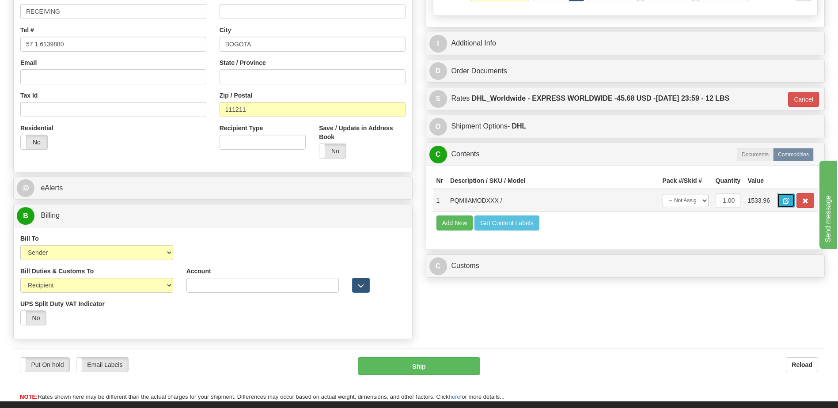
click at [779, 200] on button "button" at bounding box center [786, 200] width 18 height 15
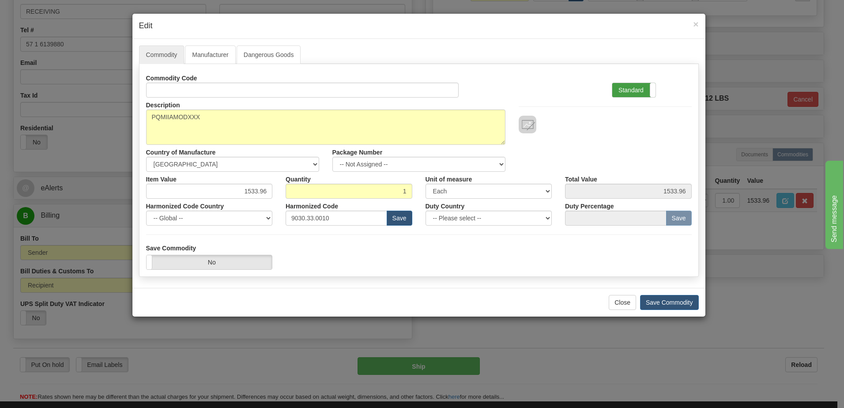
click at [640, 91] on label "Standard" at bounding box center [633, 90] width 43 height 14
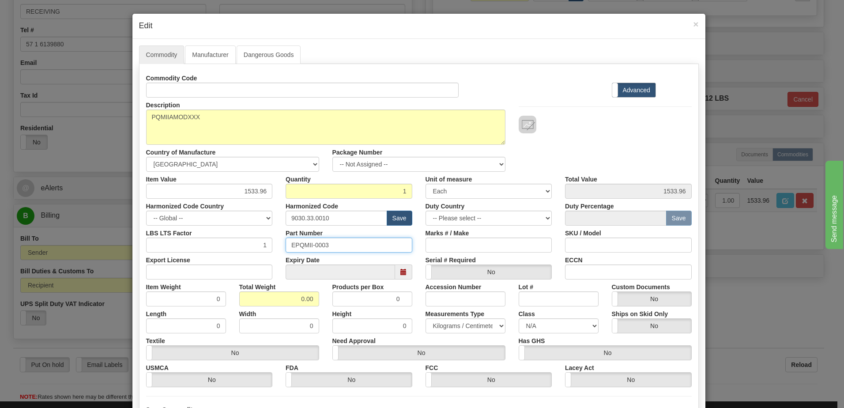
click at [337, 247] on input "EPQMII-0003" at bounding box center [349, 245] width 127 height 15
drag, startPoint x: 295, startPoint y: 302, endPoint x: 380, endPoint y: 299, distance: 85.3
click at [380, 299] on div "Item Weight 0 Total Weight 0.00 Products per Box 0 Accession Number Lot # Custo…" at bounding box center [419, 293] width 559 height 27
type input "1"
type input "1.0000"
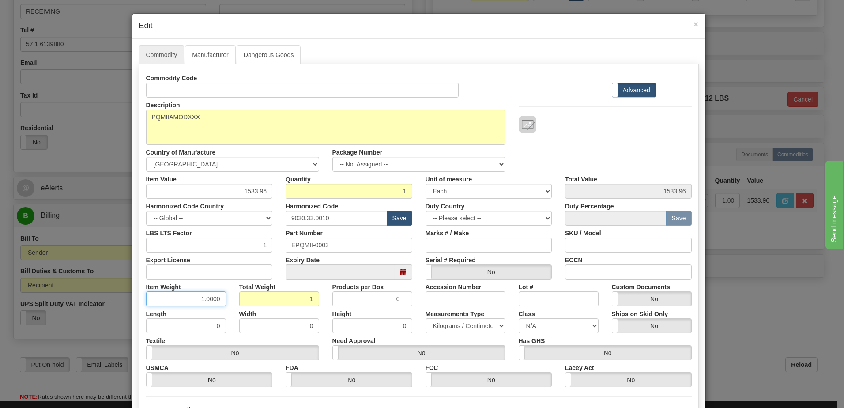
click at [170, 298] on input "1.0000" at bounding box center [186, 298] width 80 height 15
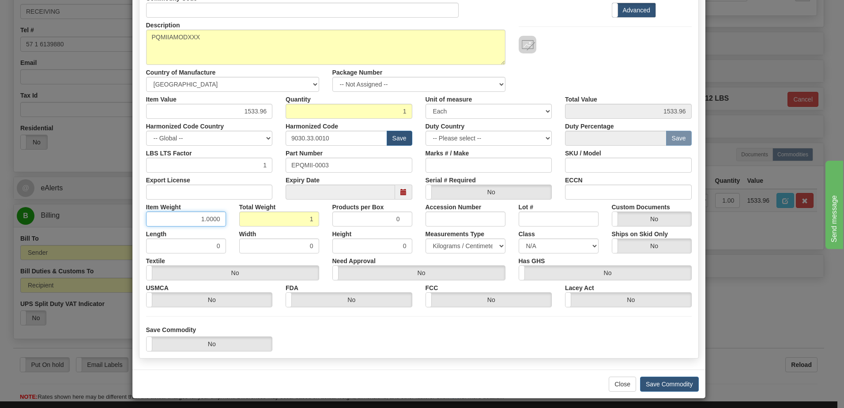
scroll to position [84, 0]
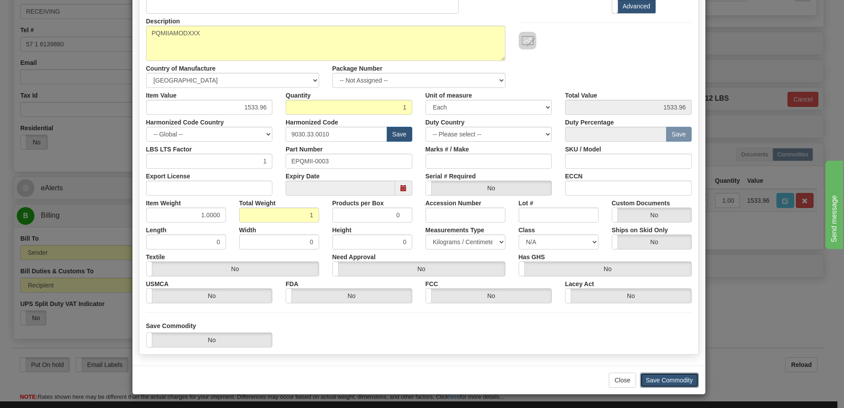
click at [667, 382] on button "Save Commodity" at bounding box center [669, 380] width 59 height 15
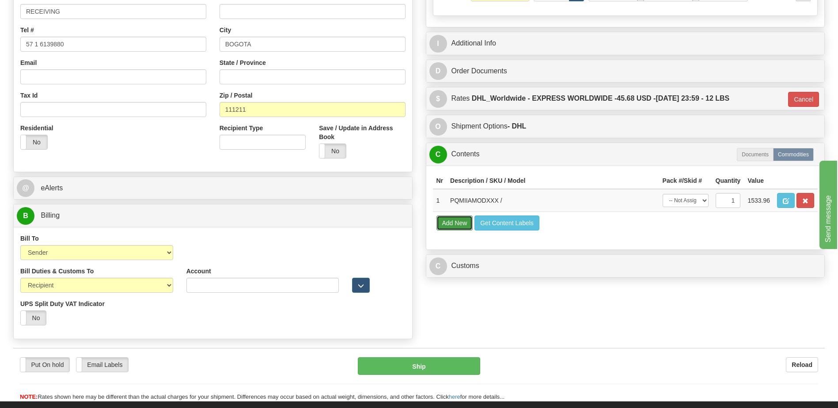
click at [450, 224] on button "Add New" at bounding box center [454, 222] width 37 height 15
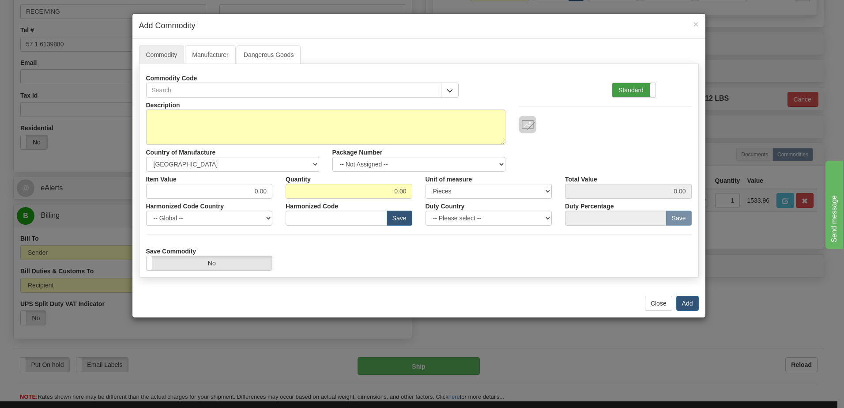
click at [635, 92] on label "Standard" at bounding box center [633, 90] width 43 height 14
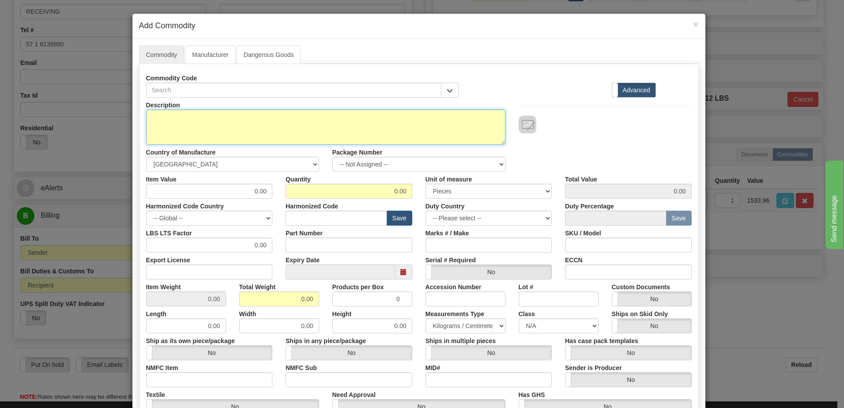
click at [240, 121] on textarea "Description" at bounding box center [325, 127] width 359 height 35
type textarea "FREIGHT"
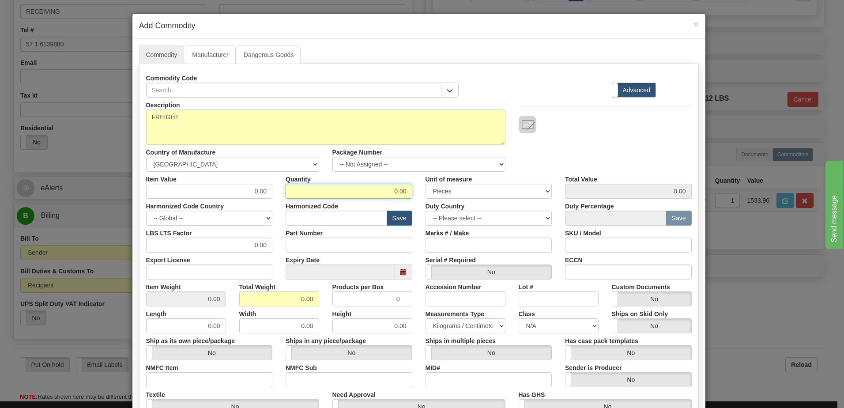
drag, startPoint x: 383, startPoint y: 189, endPoint x: 453, endPoint y: 190, distance: 69.3
click at [452, 190] on div "Item Value 0.00 Quantity 0.00 Unit of measure 3 Thousand Square Inches Adjustme…" at bounding box center [419, 185] width 559 height 27
type input "1"
drag, startPoint x: 242, startPoint y: 300, endPoint x: 247, endPoint y: 301, distance: 5.3
click at [242, 300] on input "0.00" at bounding box center [279, 298] width 80 height 15
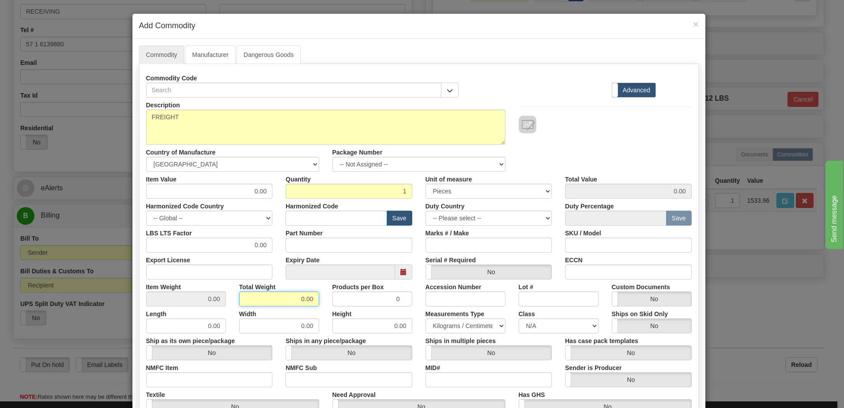
drag, startPoint x: 288, startPoint y: 303, endPoint x: 344, endPoint y: 292, distance: 56.6
click at [344, 292] on div "Item Weight 0.00 Total Weight 0.00 Products per Box 0 Accession Number Lot # Cu…" at bounding box center [419, 293] width 559 height 27
type input "1"
type input "1.0000"
click at [576, 146] on div "Description FREIGHT Country of Manufacture -- Unknown -- AFGHANISTAN ALAND ISLA…" at bounding box center [419, 135] width 559 height 74
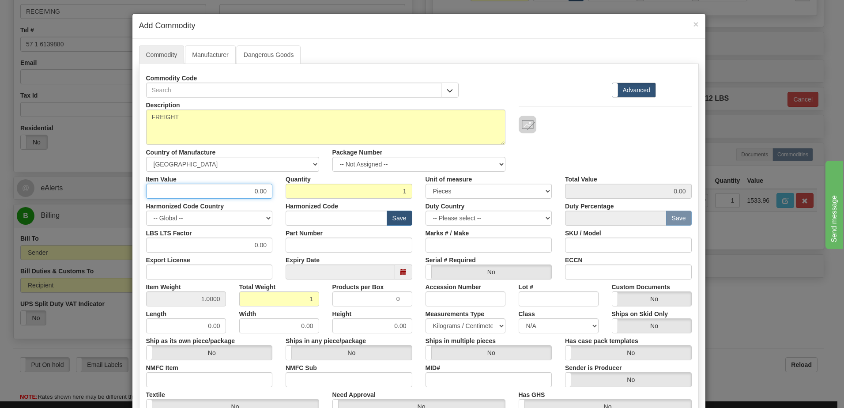
drag, startPoint x: 246, startPoint y: 197, endPoint x: 281, endPoint y: 189, distance: 35.8
click at [281, 189] on div "Item Value 0.00 Quantity 1 Unit of measure 3 Thousand Square Inches Adjustments…" at bounding box center [419, 185] width 559 height 27
type input "54.00"
click at [565, 148] on div "Description FREIGHT Country of Manufacture -- Unknown -- AFGHANISTAN ALAND ISLA…" at bounding box center [419, 135] width 559 height 74
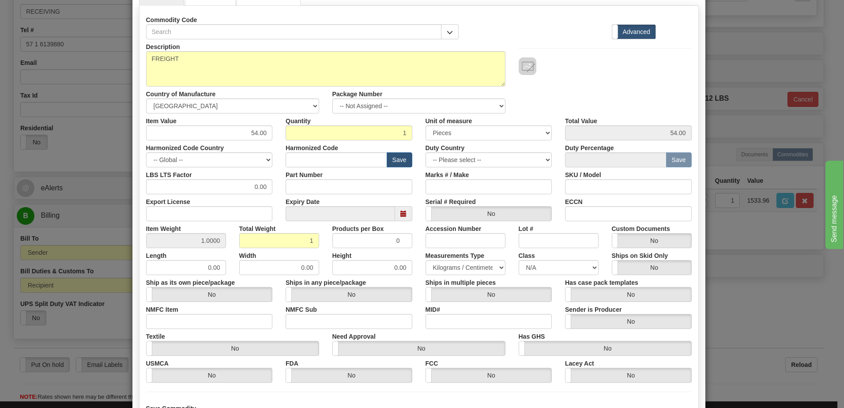
scroll to position [139, 0]
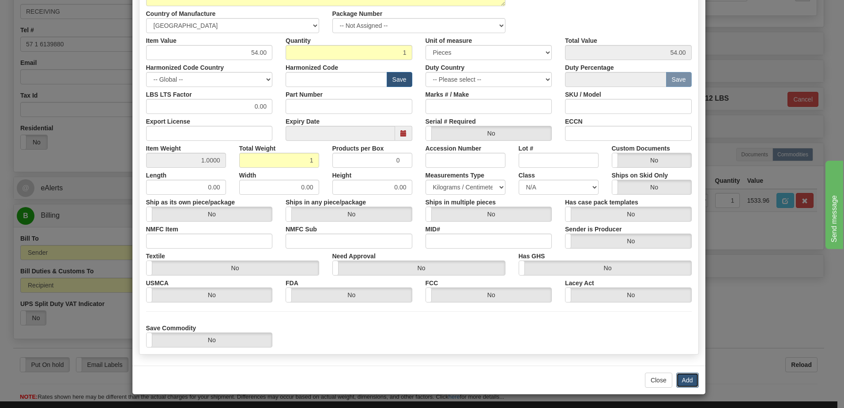
click at [685, 380] on button "Add" at bounding box center [687, 380] width 23 height 15
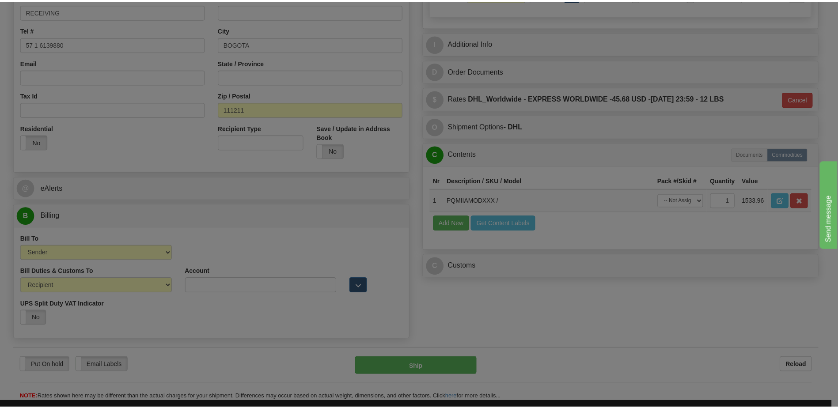
scroll to position [0, 0]
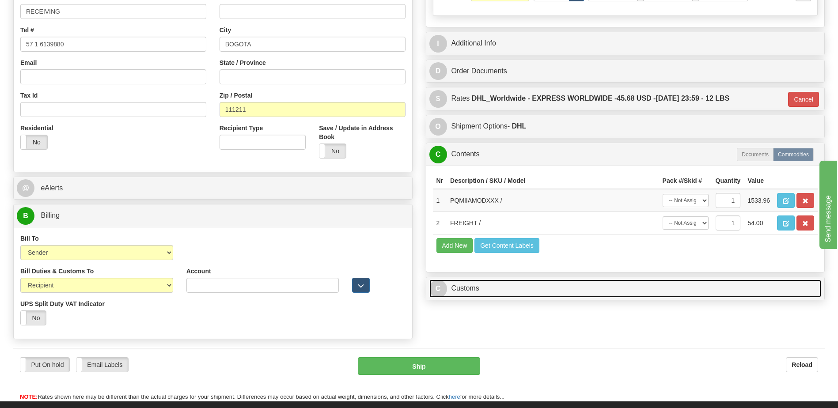
click at [465, 291] on link "C Customs" at bounding box center [625, 289] width 392 height 18
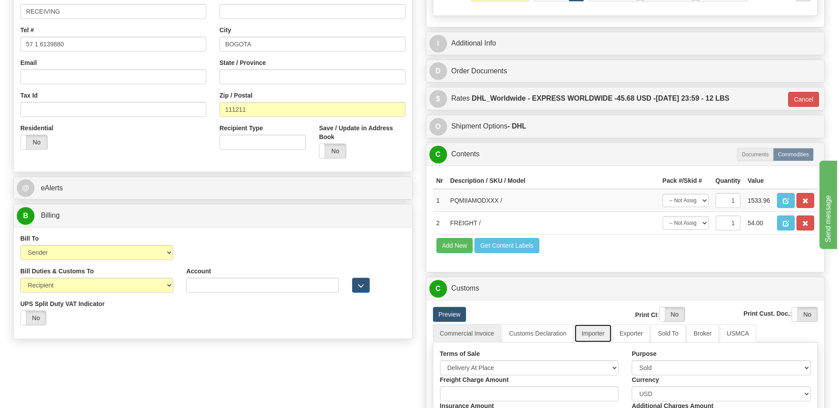
click at [599, 332] on link "Importer" at bounding box center [592, 333] width 37 height 19
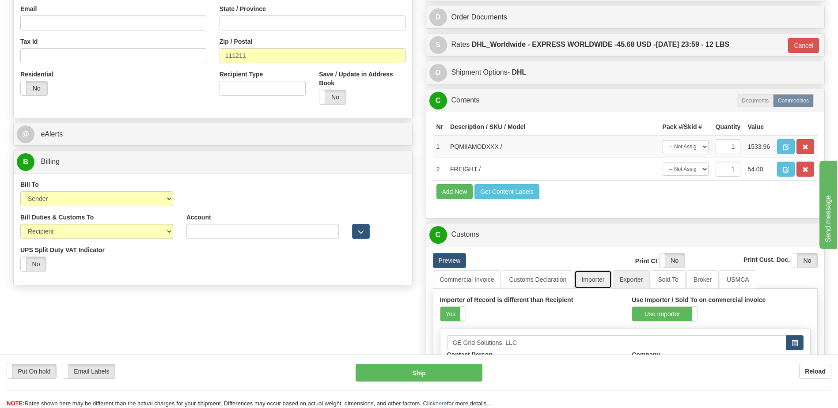
scroll to position [353, 0]
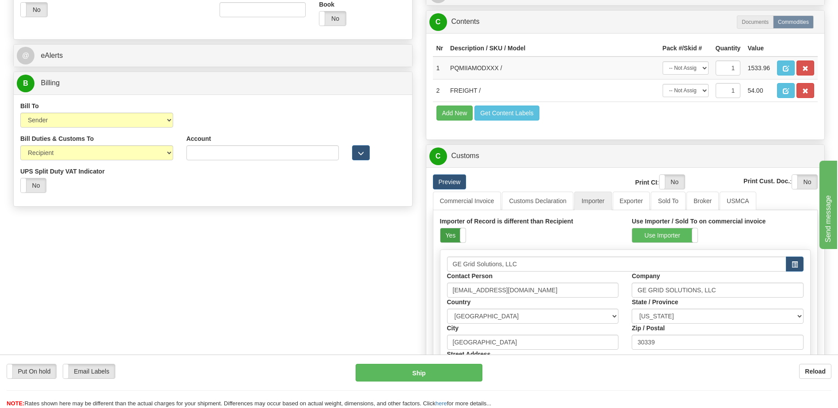
click at [446, 236] on label "Yes" at bounding box center [452, 235] width 25 height 14
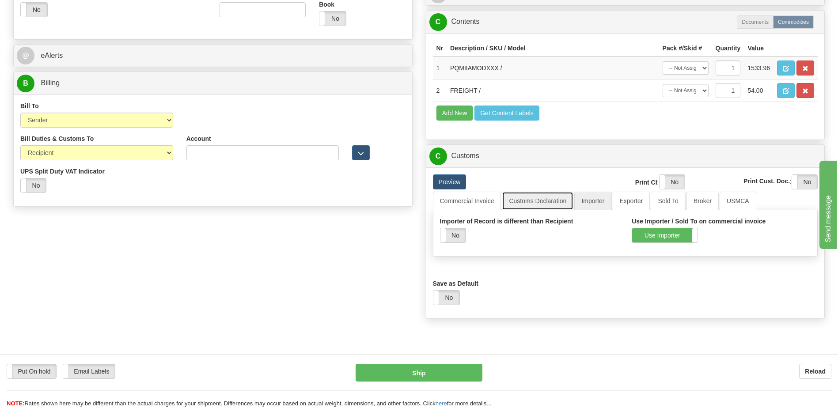
click at [533, 200] on link "Customs Declaration" at bounding box center [538, 201] width 72 height 19
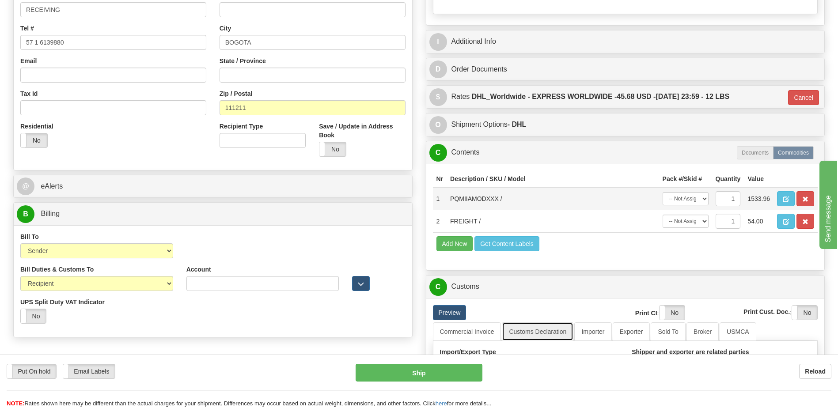
scroll to position [221, 0]
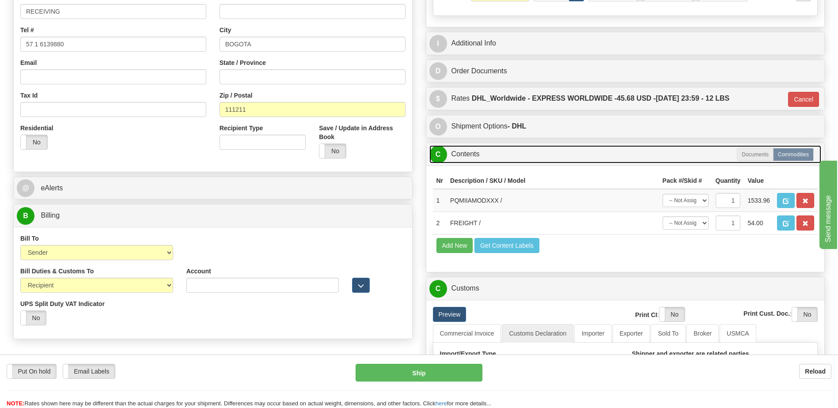
click at [470, 159] on link "C Contents" at bounding box center [625, 154] width 392 height 18
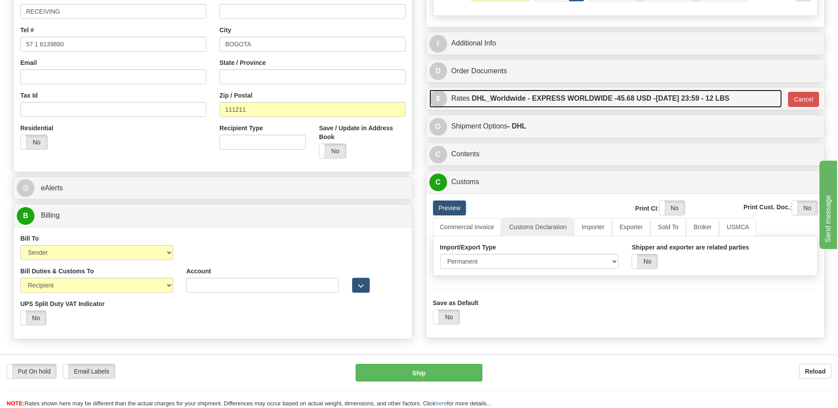
click at [514, 105] on label "DHL_Worldwide - EXPRESS WORLDWIDE - 45.68 USD - 10/01/2025 23:59 - 12 LBS" at bounding box center [601, 99] width 258 height 18
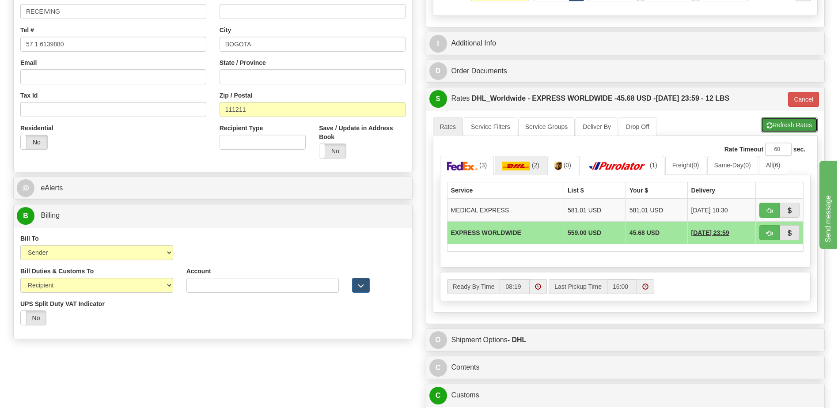
click at [778, 125] on button "Refresh Rates" at bounding box center [788, 124] width 57 height 15
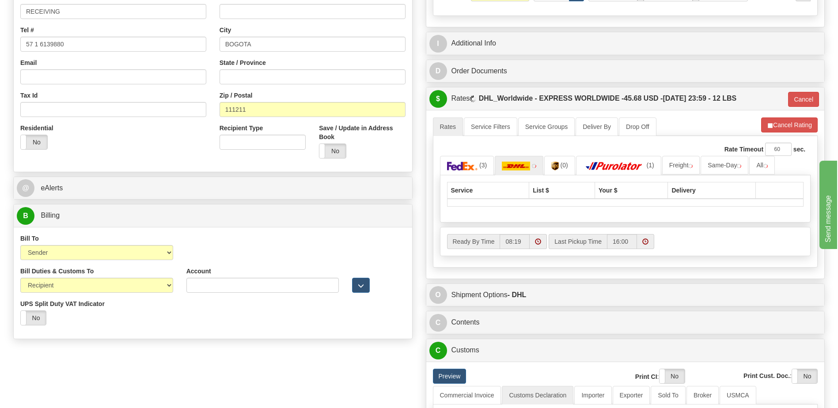
type input "P"
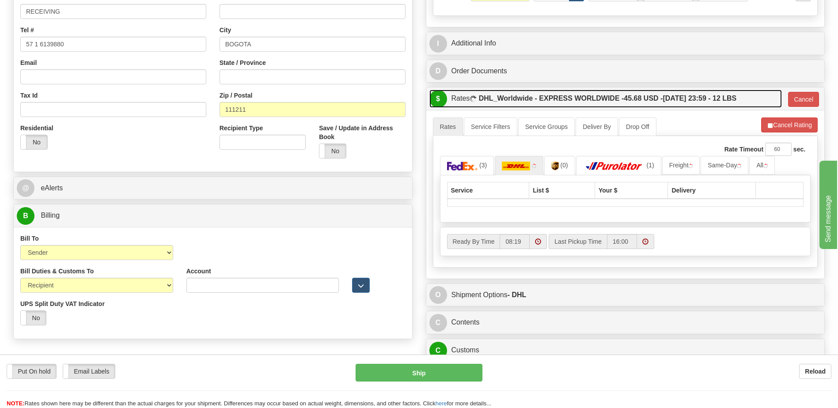
click at [660, 91] on label "DHL_Worldwide - EXPRESS WORLDWIDE - 45.68 USD - 10/01/2025 23:59 - 12 LBS" at bounding box center [608, 99] width 258 height 18
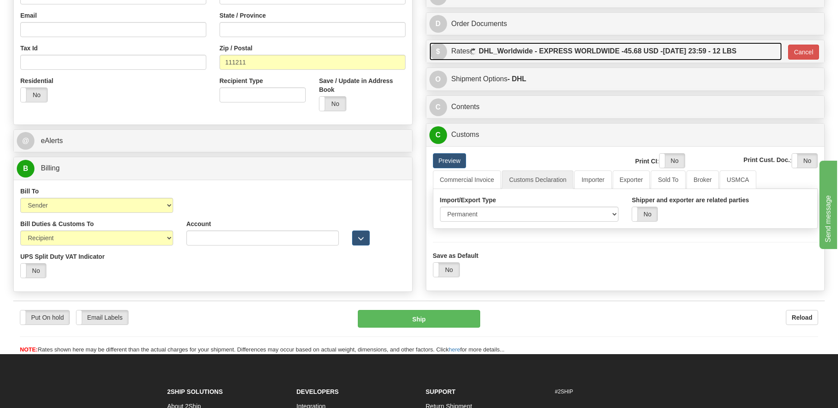
scroll to position [353, 0]
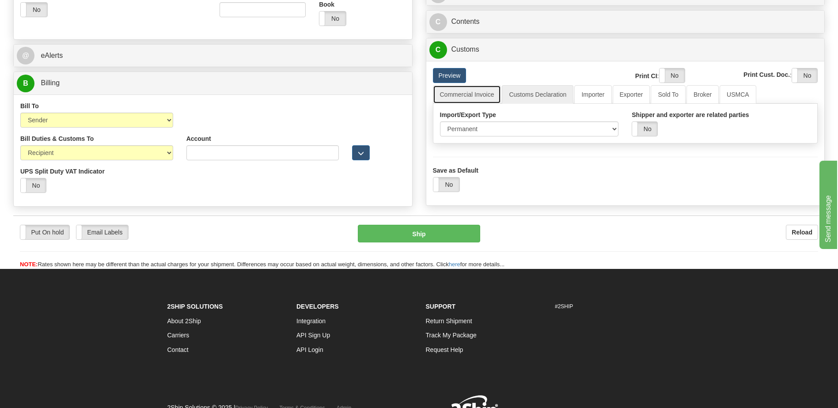
click at [448, 94] on link "Commercial Invoice" at bounding box center [467, 94] width 68 height 19
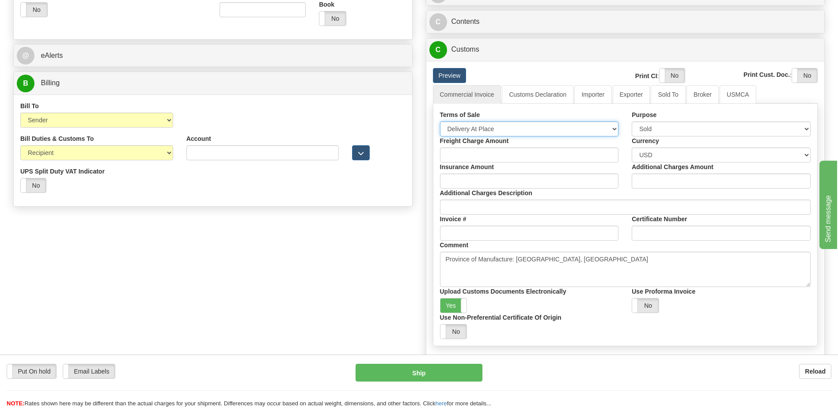
click at [465, 126] on select "Free Carrier Free On Board Ex Works Delivered Duty Unpaid Delivered Duty Paid C…" at bounding box center [529, 128] width 179 height 15
select select "7"
click at [440, 121] on select "Free Carrier Free On Board Ex Works Delivered Duty Unpaid Delivered Duty Paid C…" at bounding box center [529, 128] width 179 height 15
click at [452, 308] on label "Yes" at bounding box center [453, 306] width 26 height 14
click at [662, 75] on label "Yes" at bounding box center [671, 75] width 25 height 14
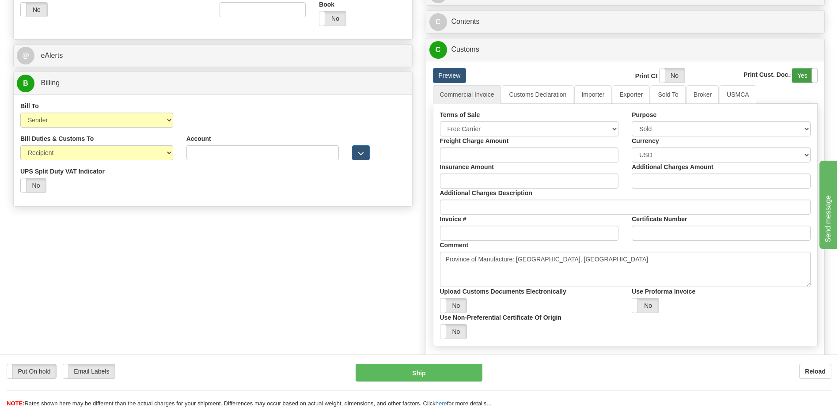
click at [802, 75] on label "Yes" at bounding box center [804, 75] width 25 height 14
click at [552, 98] on link "Customs Declaration" at bounding box center [538, 94] width 72 height 19
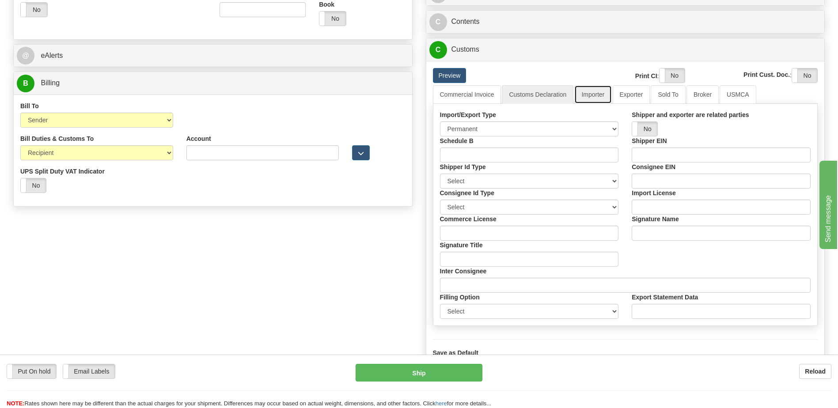
drag, startPoint x: 590, startPoint y: 98, endPoint x: 601, endPoint y: 157, distance: 59.9
click at [590, 98] on link "Importer" at bounding box center [592, 94] width 37 height 19
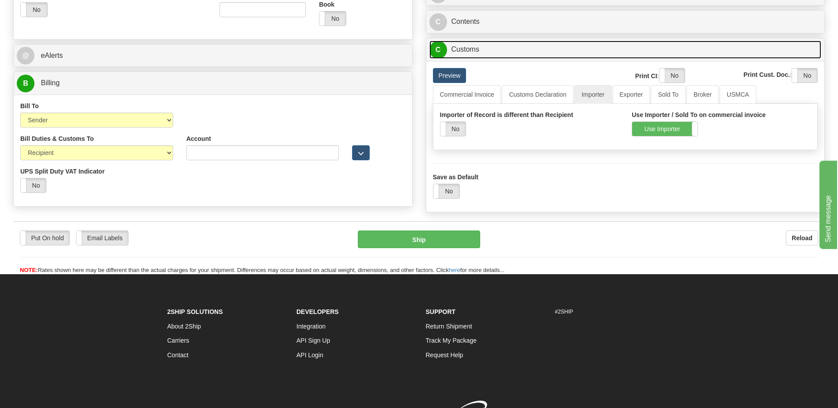
click at [486, 53] on link "C Customs" at bounding box center [625, 50] width 392 height 18
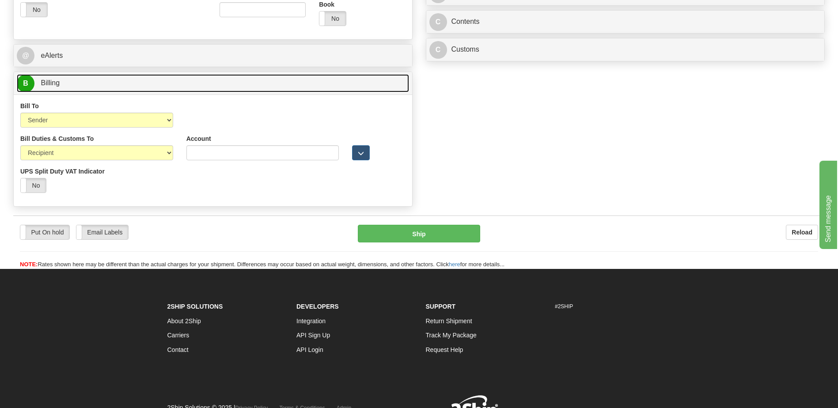
click at [163, 88] on link "B Billing" at bounding box center [213, 83] width 392 height 18
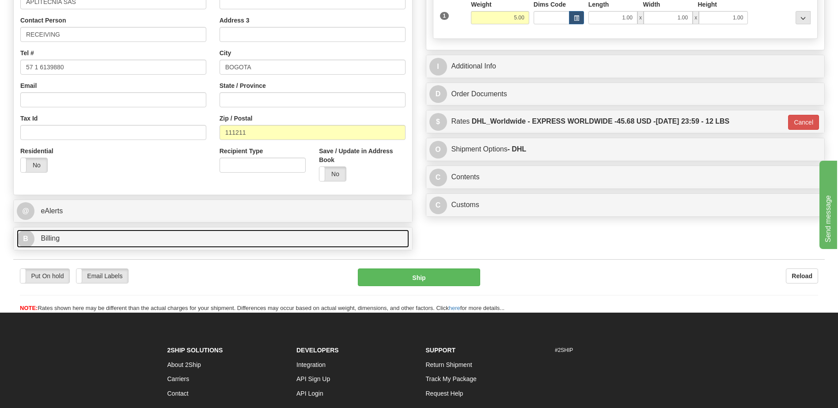
scroll to position [197, 0]
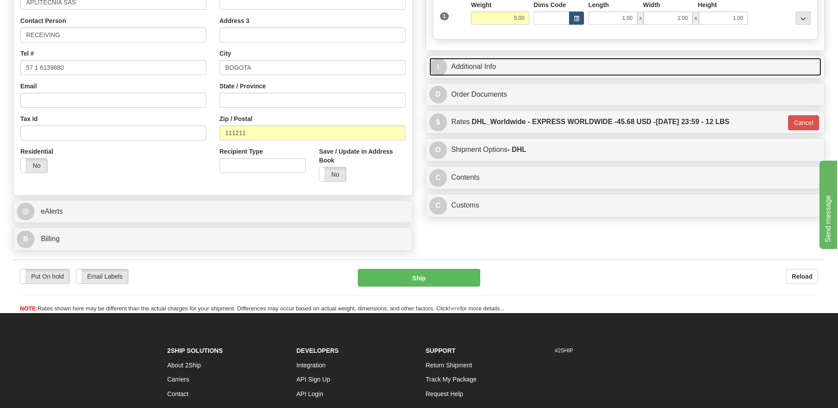
click at [520, 70] on link "I Additional Info" at bounding box center [625, 67] width 392 height 18
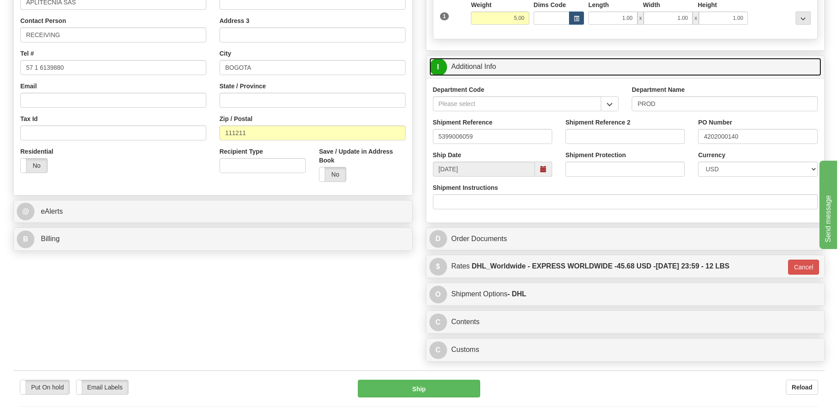
click at [520, 70] on link "I Additional Info" at bounding box center [625, 67] width 392 height 18
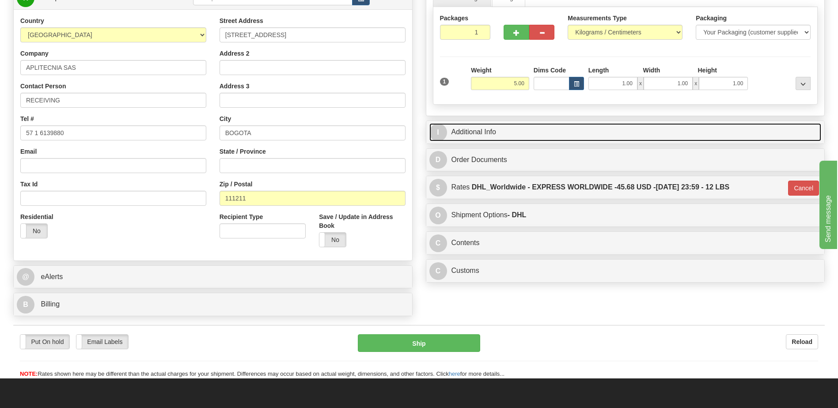
scroll to position [153, 0]
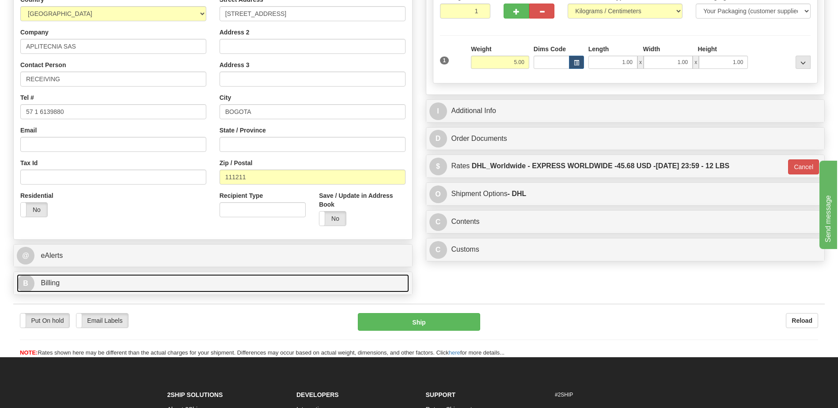
click at [102, 284] on link "B Billing" at bounding box center [213, 283] width 392 height 18
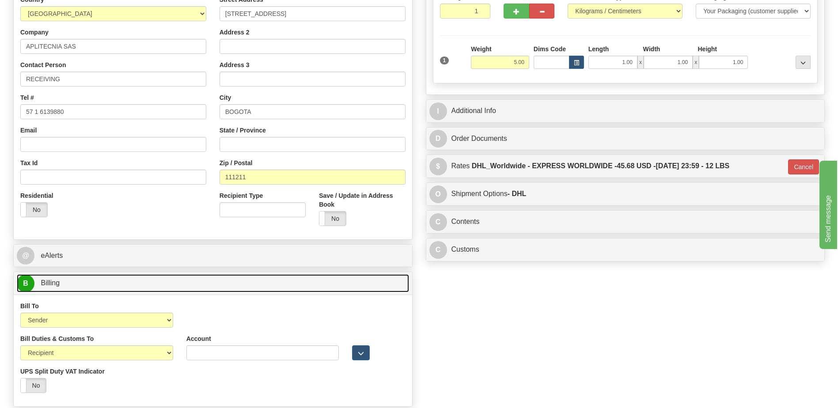
click at [102, 284] on link "B Billing" at bounding box center [213, 283] width 392 height 18
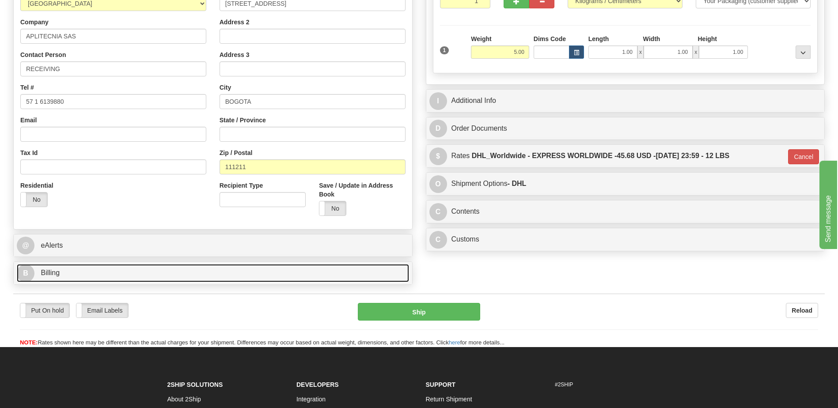
scroll to position [242, 0]
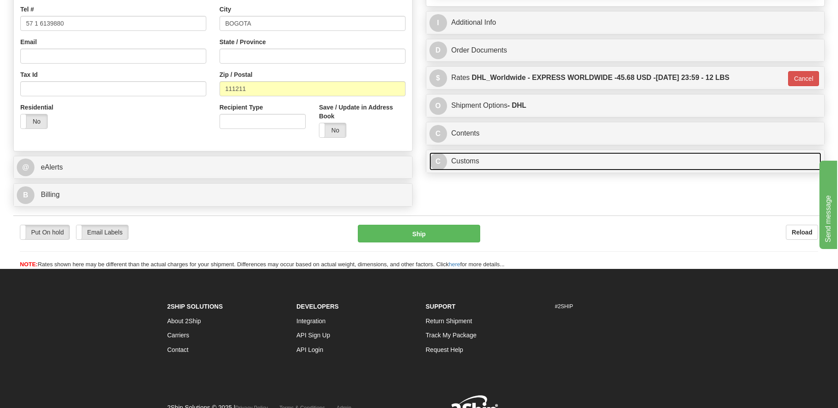
click at [469, 165] on link "C Customs" at bounding box center [625, 161] width 392 height 18
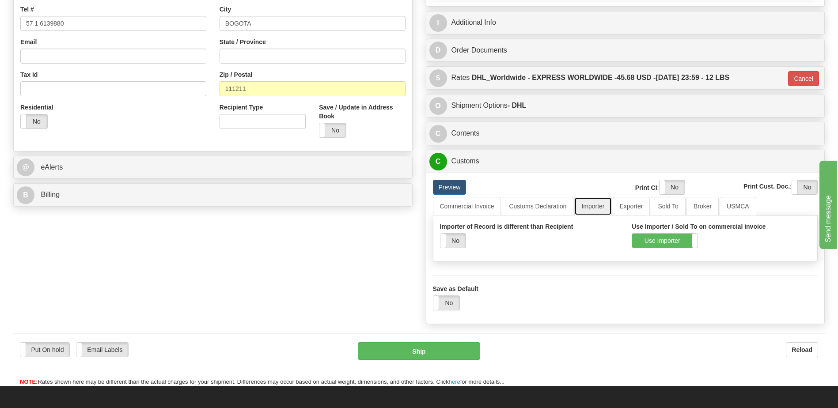
click at [597, 206] on link "Importer" at bounding box center [592, 206] width 37 height 19
click at [553, 205] on link "Customs Declaration" at bounding box center [538, 206] width 72 height 19
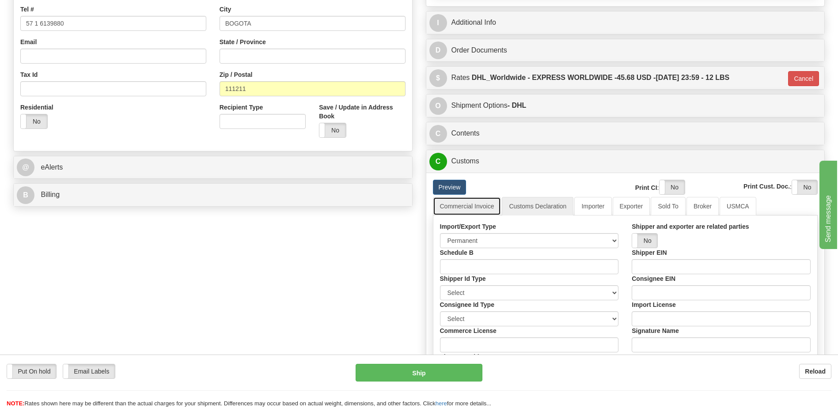
click at [485, 205] on link "Commercial Invoice" at bounding box center [467, 206] width 68 height 19
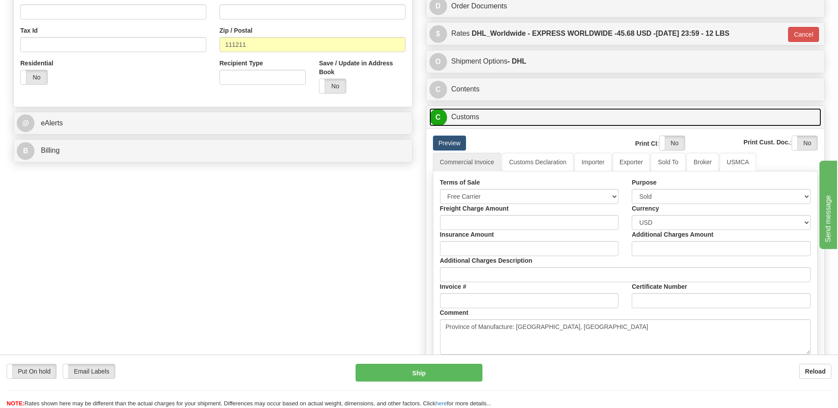
click at [466, 120] on link "C Customs" at bounding box center [625, 117] width 392 height 18
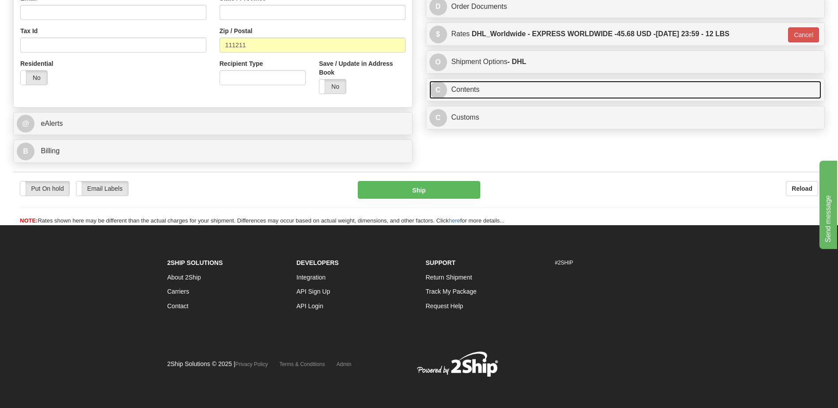
scroll to position [275, 0]
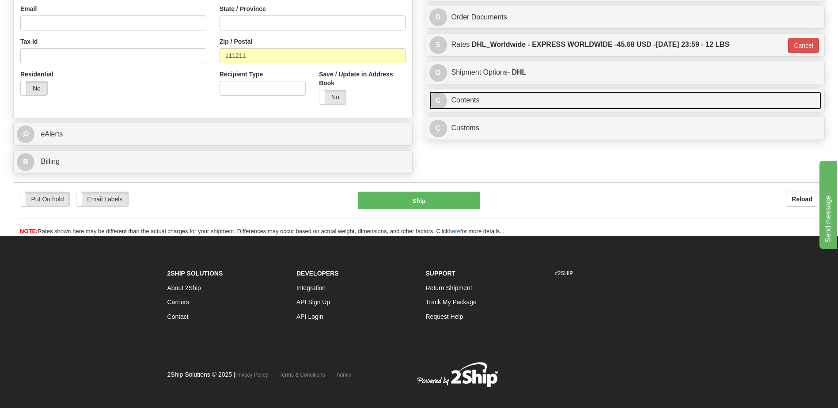
click at [468, 98] on link "C Contents" at bounding box center [625, 100] width 392 height 18
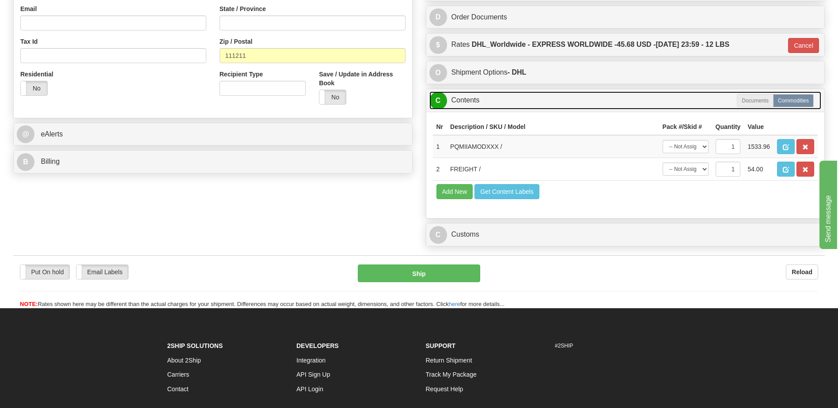
click at [468, 98] on link "C Contents" at bounding box center [625, 100] width 392 height 18
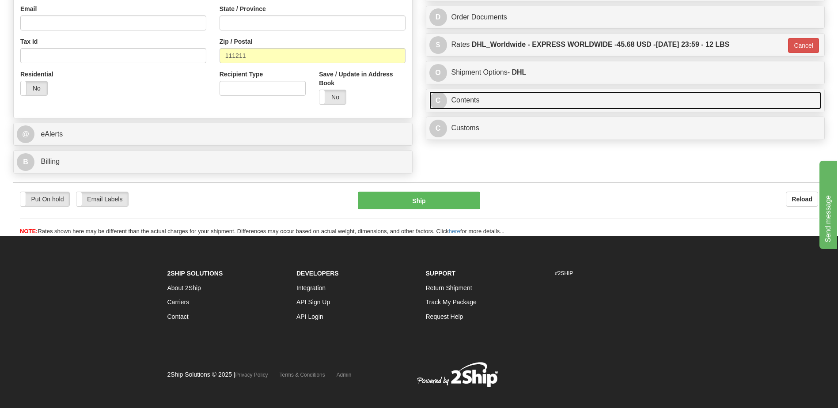
click at [463, 105] on link "C Contents" at bounding box center [625, 100] width 392 height 18
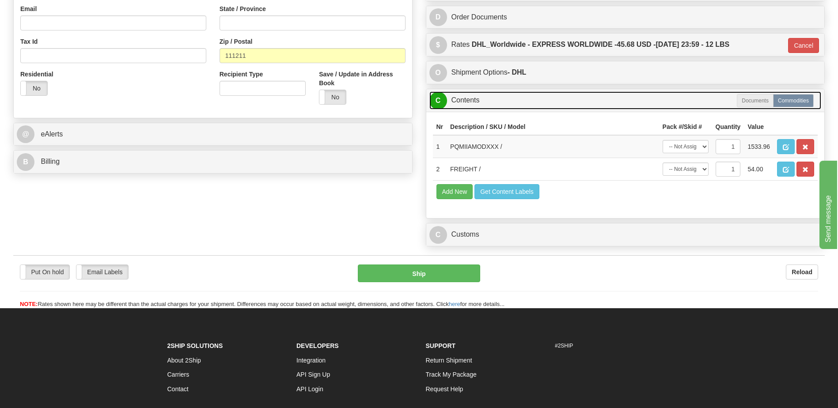
click at [463, 105] on link "C Contents" at bounding box center [625, 100] width 392 height 18
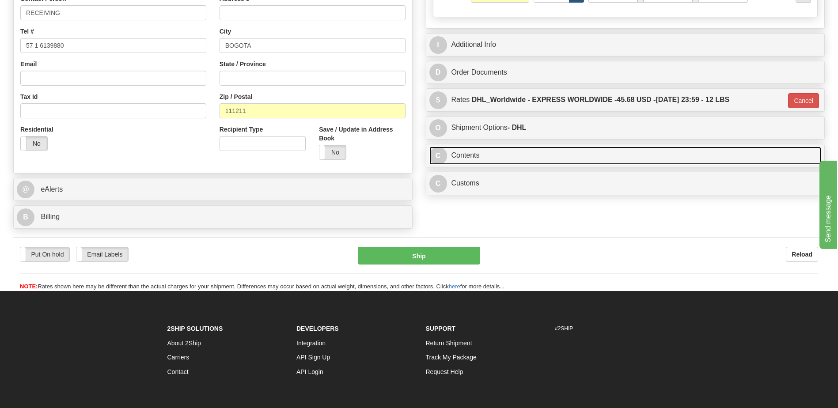
scroll to position [142, 0]
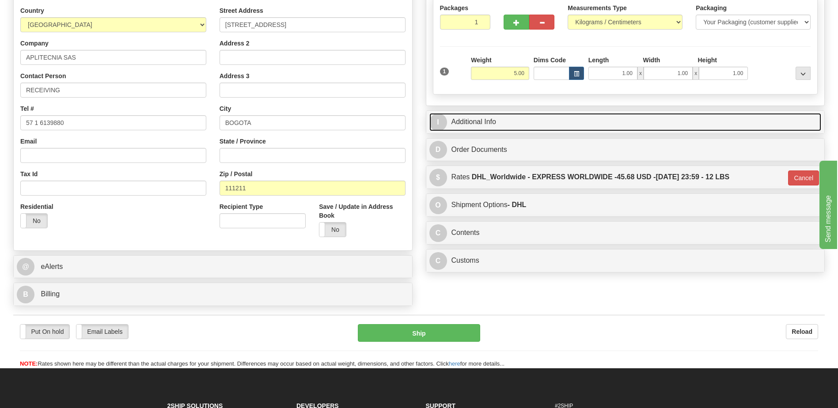
click at [461, 120] on link "I Additional Info" at bounding box center [625, 122] width 392 height 18
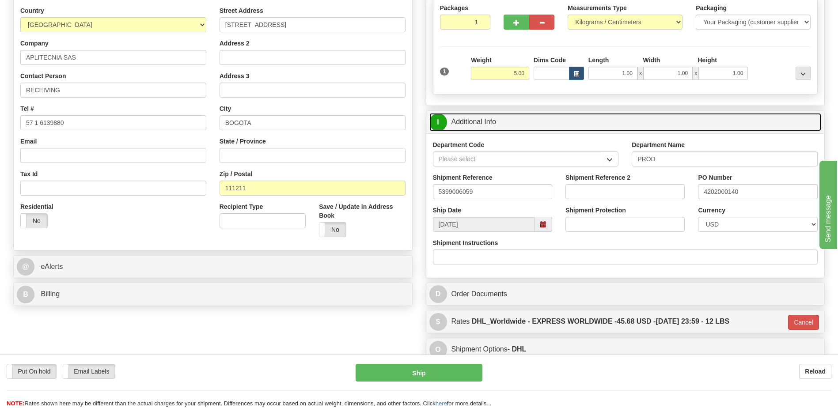
scroll to position [10, 0]
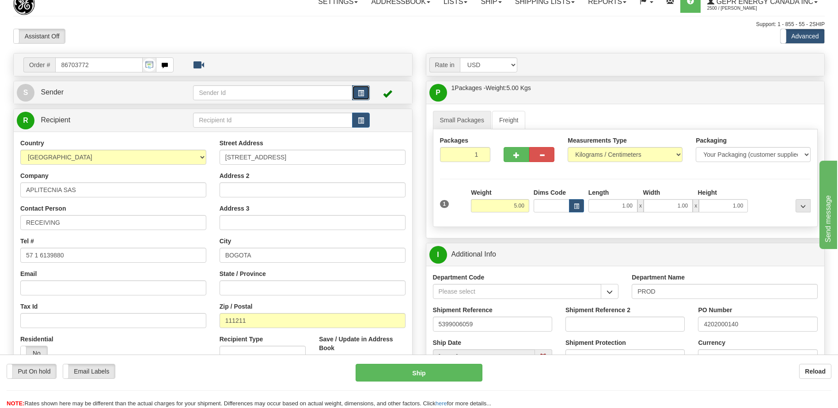
click at [363, 87] on button "button" at bounding box center [361, 92] width 18 height 15
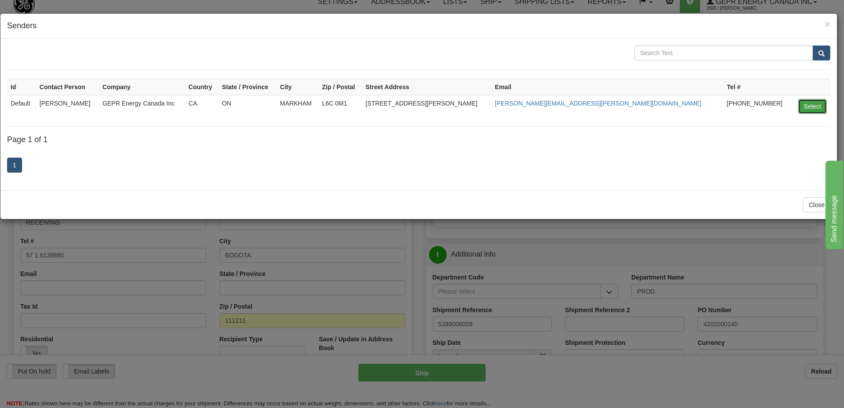
click at [803, 106] on button "Select" at bounding box center [812, 106] width 29 height 15
type input "Default"
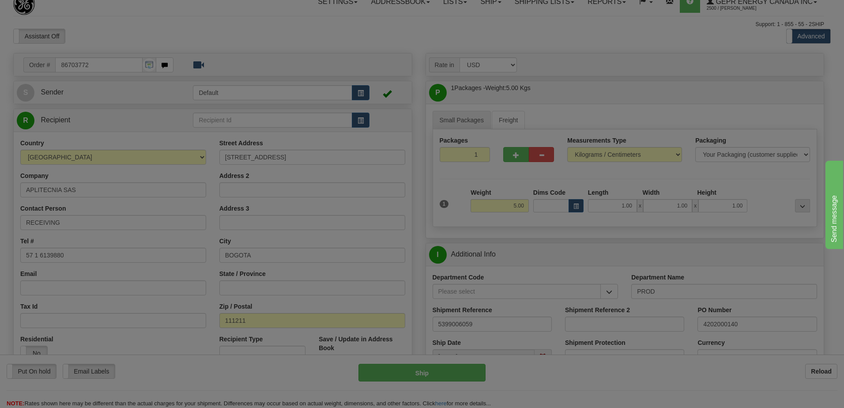
select select "0"
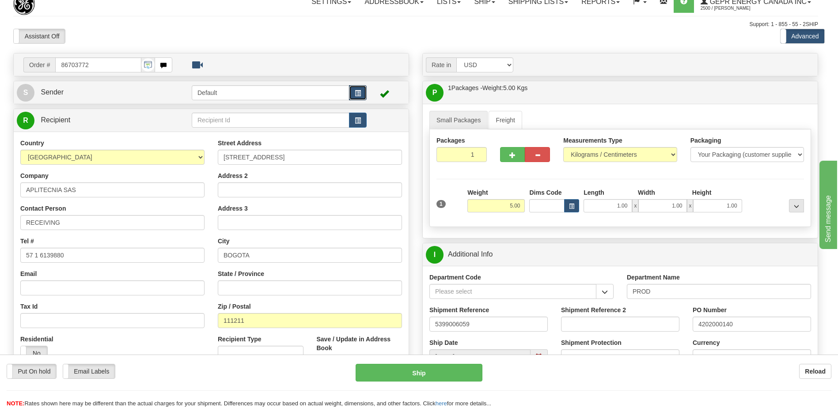
type input "P"
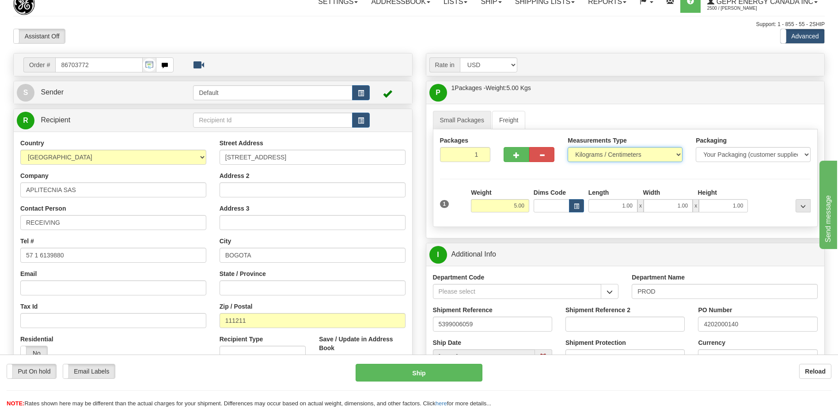
drag, startPoint x: 597, startPoint y: 151, endPoint x: 594, endPoint y: 159, distance: 8.9
click at [597, 151] on select "Pounds / Inches Kilograms / Centimeters" at bounding box center [624, 154] width 115 height 15
select select "0"
click at [567, 147] on select "Pounds / Inches Kilograms / Centimeters" at bounding box center [624, 154] width 115 height 15
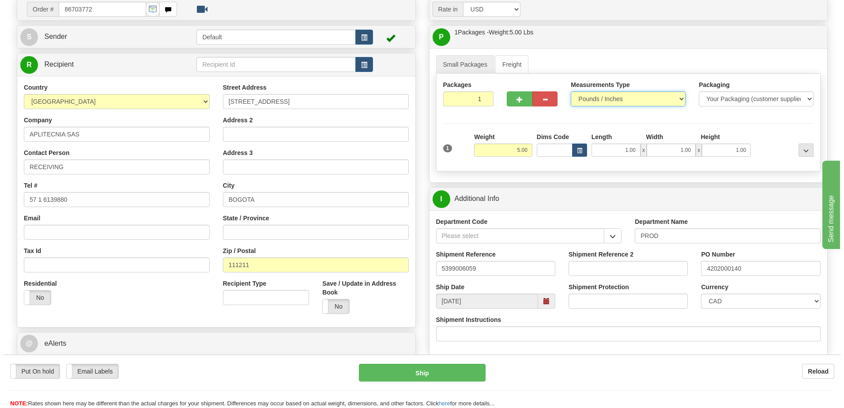
scroll to position [142, 0]
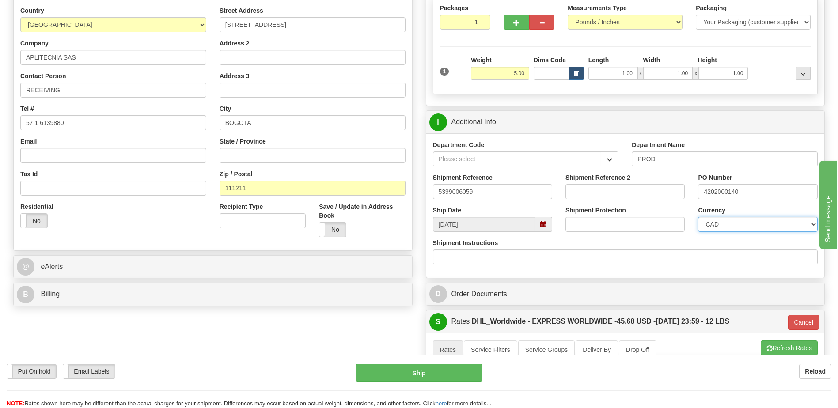
click at [718, 227] on select "CAD USD EUR ZAR RON ANG ARN AUD AUS AWG BBD BFR BGN BHD BMD BND BRC BRL CHP CKZ…" at bounding box center [757, 224] width 119 height 15
select select "1"
click at [698, 217] on select "CAD USD EUR ZAR RON ANG ARN AUD AUS AWG BBD BFR BGN BHD BMD BND BRC BRL CHP CKZ…" at bounding box center [757, 224] width 119 height 15
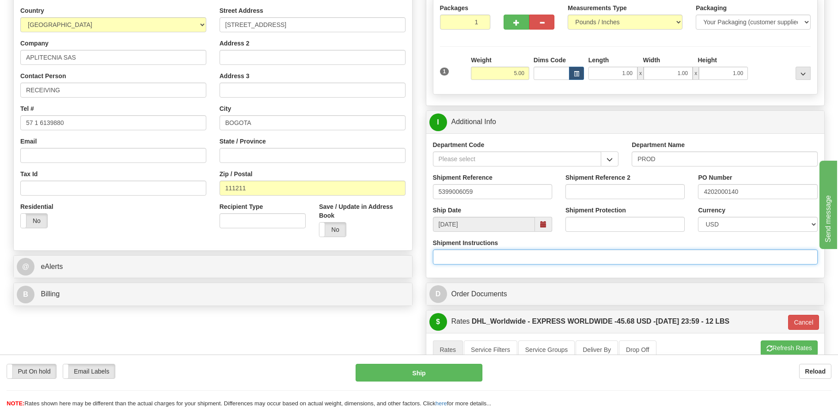
click at [607, 264] on input "Shipment Instructions" at bounding box center [625, 256] width 385 height 15
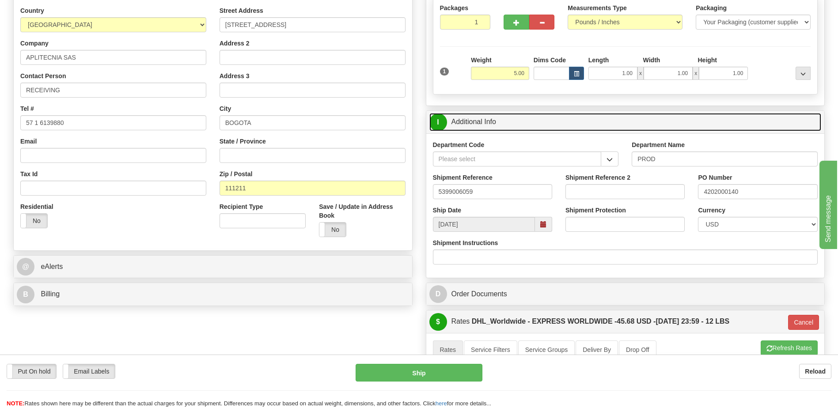
click at [515, 127] on link "I Additional Info" at bounding box center [625, 122] width 392 height 18
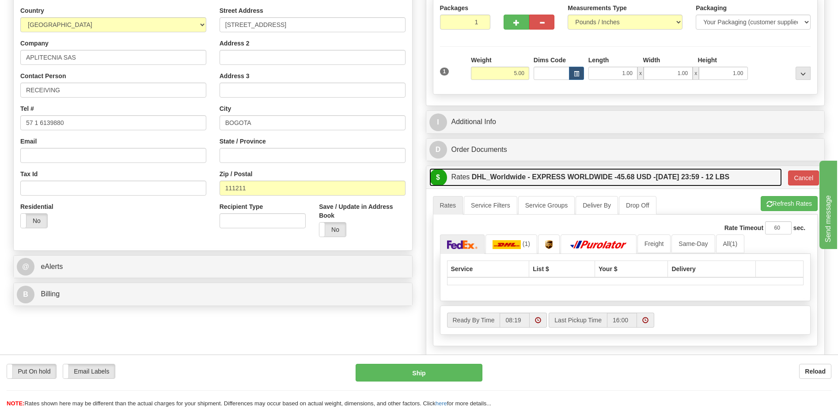
click at [531, 185] on label "DHL_Worldwide - EXPRESS WORLDWIDE - 45.68 USD - 10/01/2025 23:59 - 12 LBS" at bounding box center [601, 177] width 258 height 18
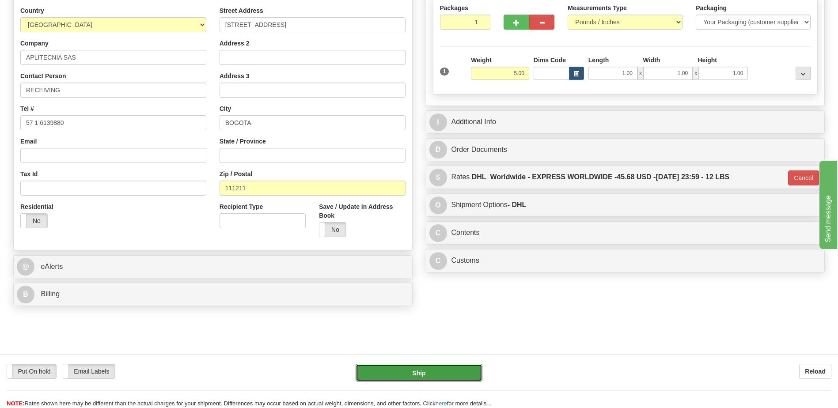
click at [460, 372] on button "Ship" at bounding box center [418, 373] width 126 height 18
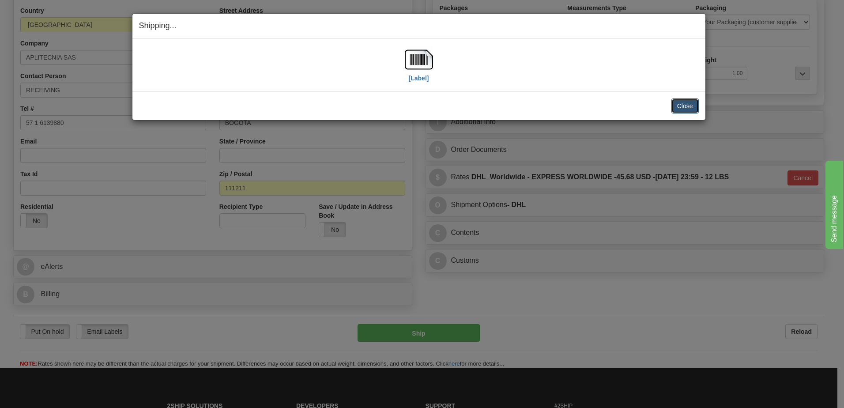
click at [689, 107] on button "Close" at bounding box center [685, 105] width 27 height 15
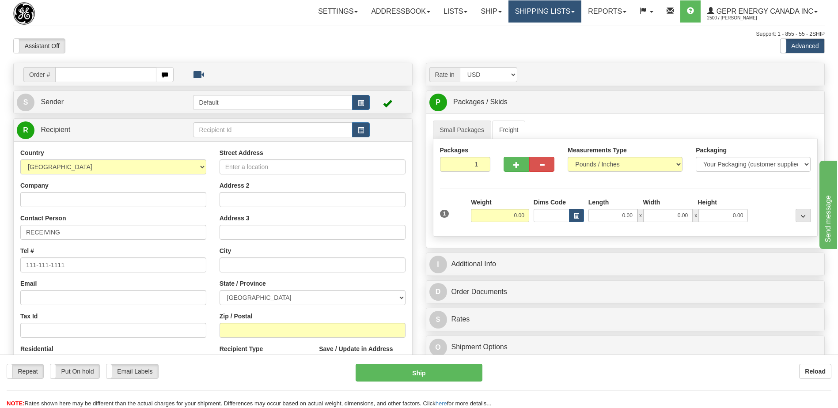
drag, startPoint x: 545, startPoint y: 14, endPoint x: 541, endPoint y: 23, distance: 9.5
click at [545, 14] on link "Shipping lists" at bounding box center [544, 11] width 73 height 22
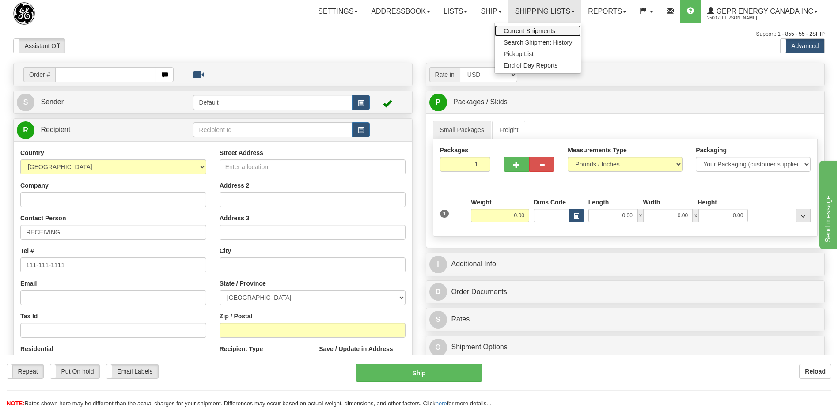
click at [537, 30] on span "Current Shipments" at bounding box center [529, 30] width 52 height 7
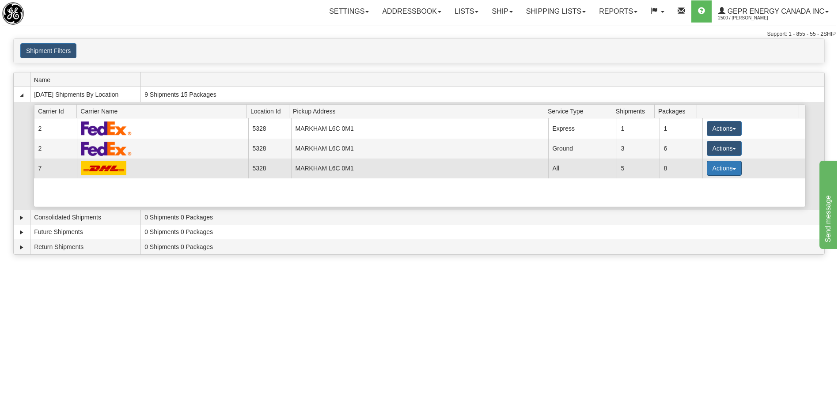
click at [711, 169] on button "Actions" at bounding box center [724, 168] width 35 height 15
click at [699, 184] on span "Details" at bounding box center [691, 184] width 24 height 6
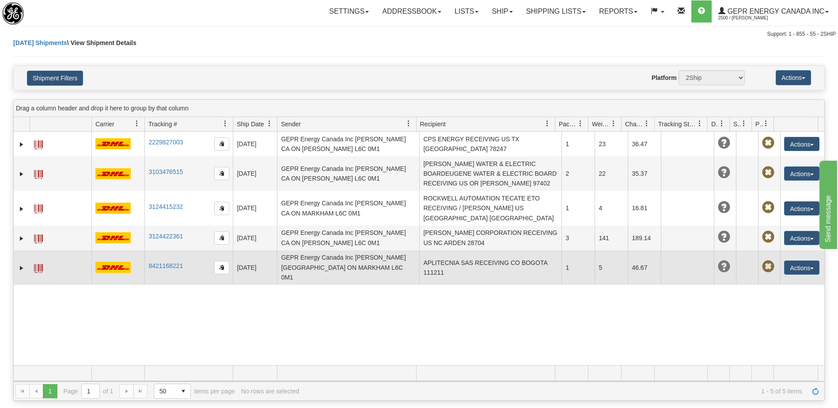
click at [518, 268] on td "APLITECNIA SAS RECEIVING CO BOGOTA 111211" at bounding box center [490, 267] width 142 height 34
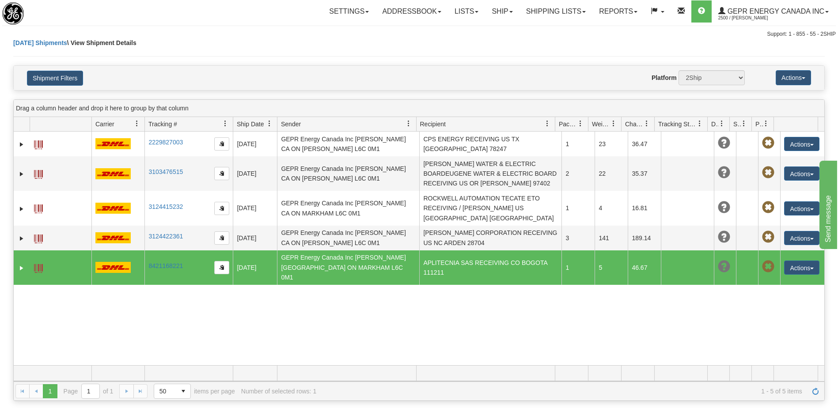
click at [34, 261] on td at bounding box center [61, 267] width 62 height 34
click at [42, 266] on span at bounding box center [38, 268] width 9 height 9
